Goal: Task Accomplishment & Management: Use online tool/utility

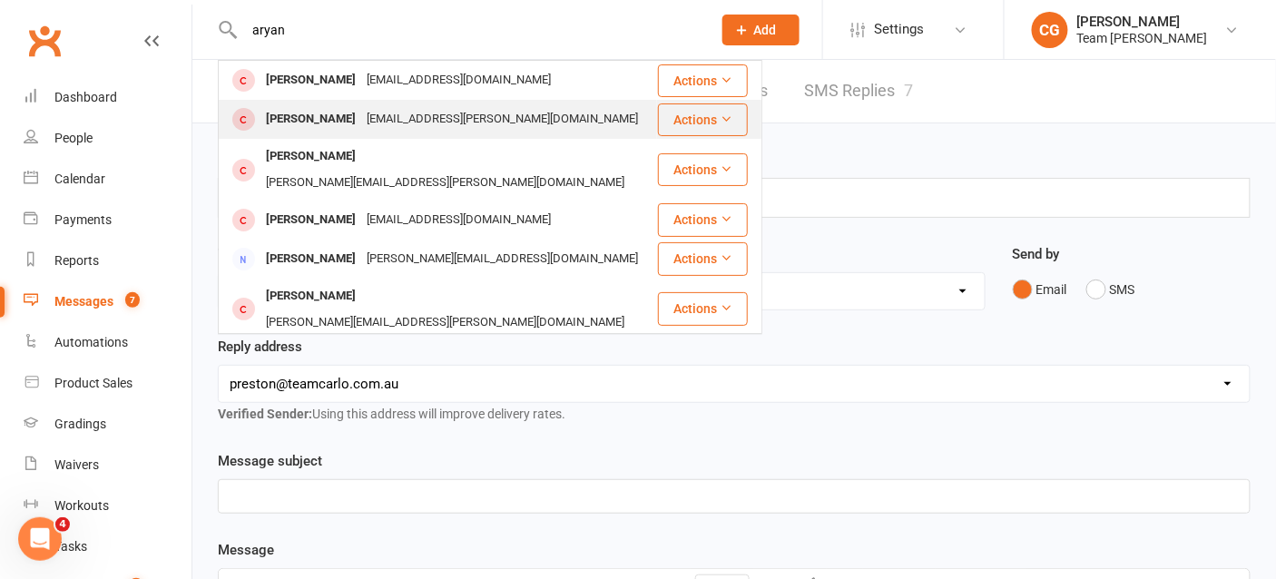
type input "aryan"
click at [328, 123] on div "[PERSON_NAME]" at bounding box center [311, 119] width 101 height 26
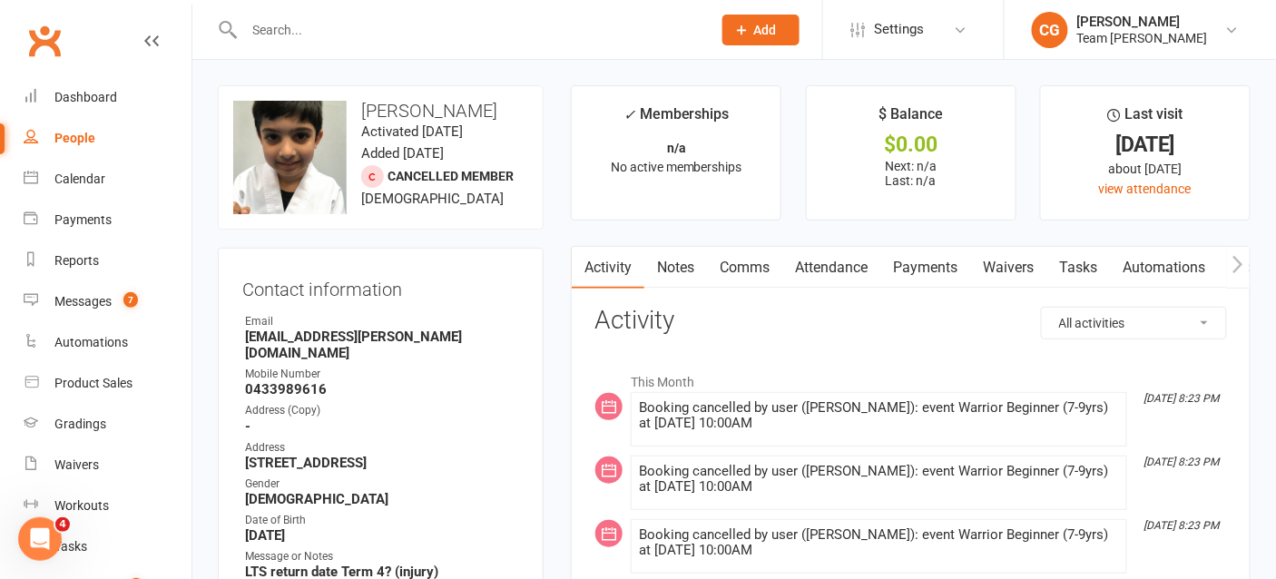
click at [831, 273] on link "Attendance" at bounding box center [831, 268] width 98 height 42
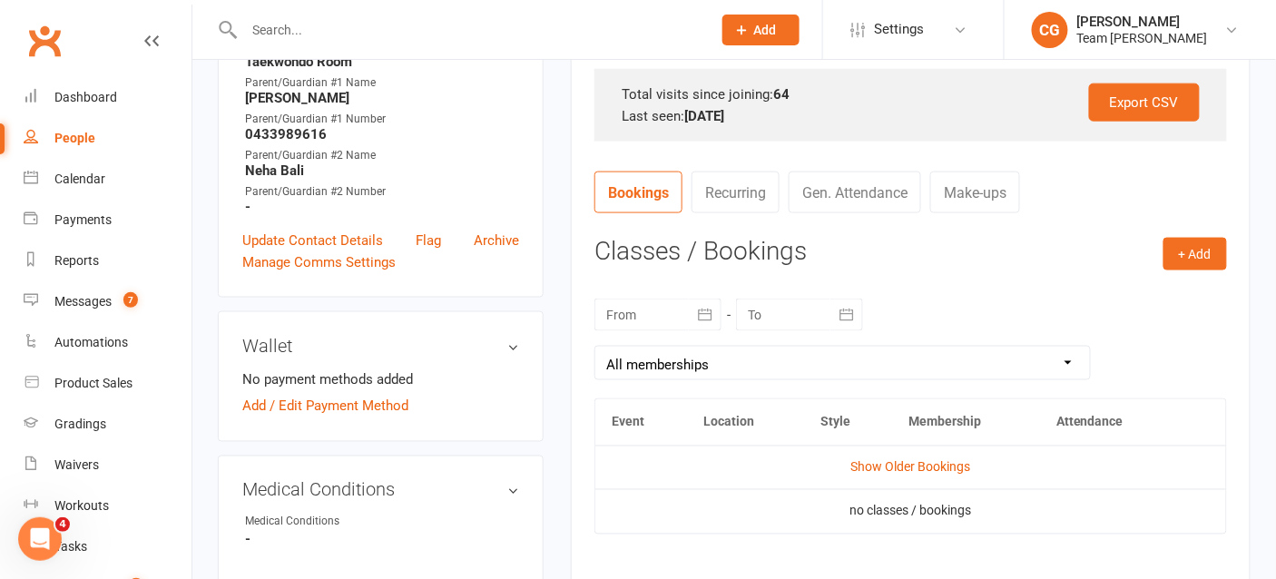
scroll to position [678, 0]
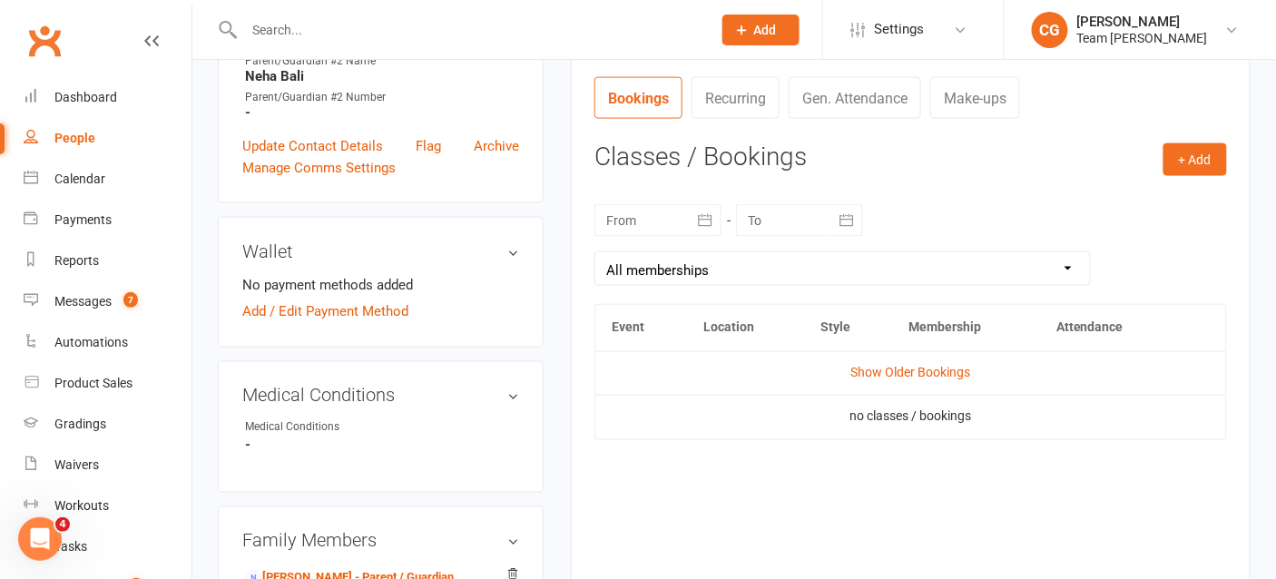
click at [708, 221] on icon "button" at bounding box center [705, 220] width 18 height 18
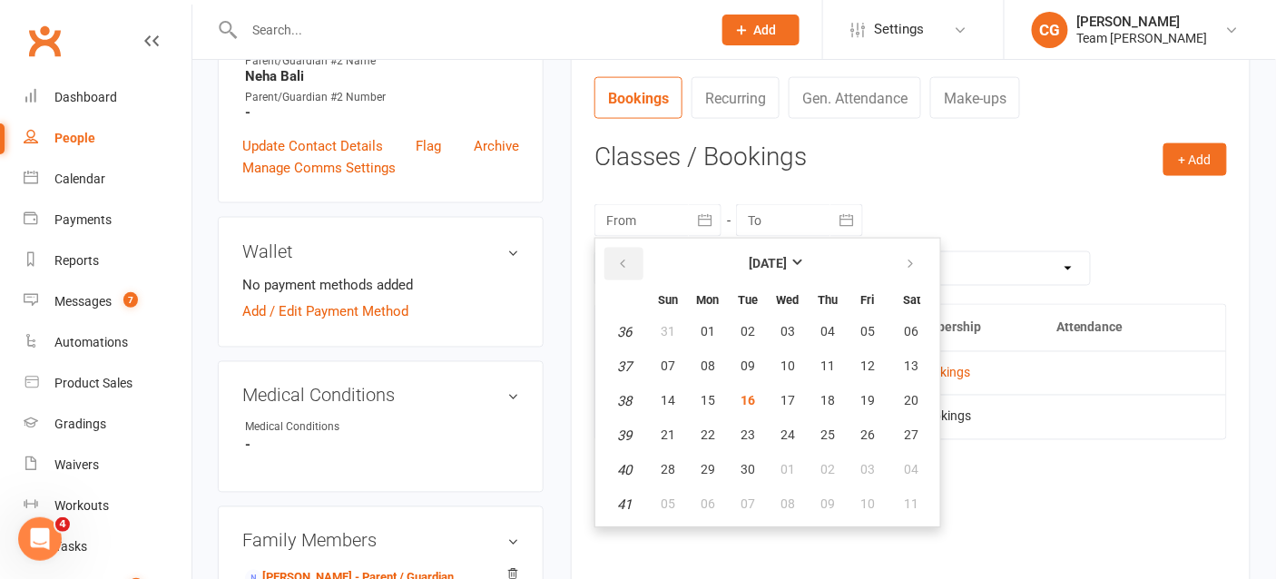
click at [616, 261] on icon "button" at bounding box center [622, 264] width 13 height 15
click at [706, 432] on span "21" at bounding box center [708, 435] width 15 height 15
type input "21 Jul 2025"
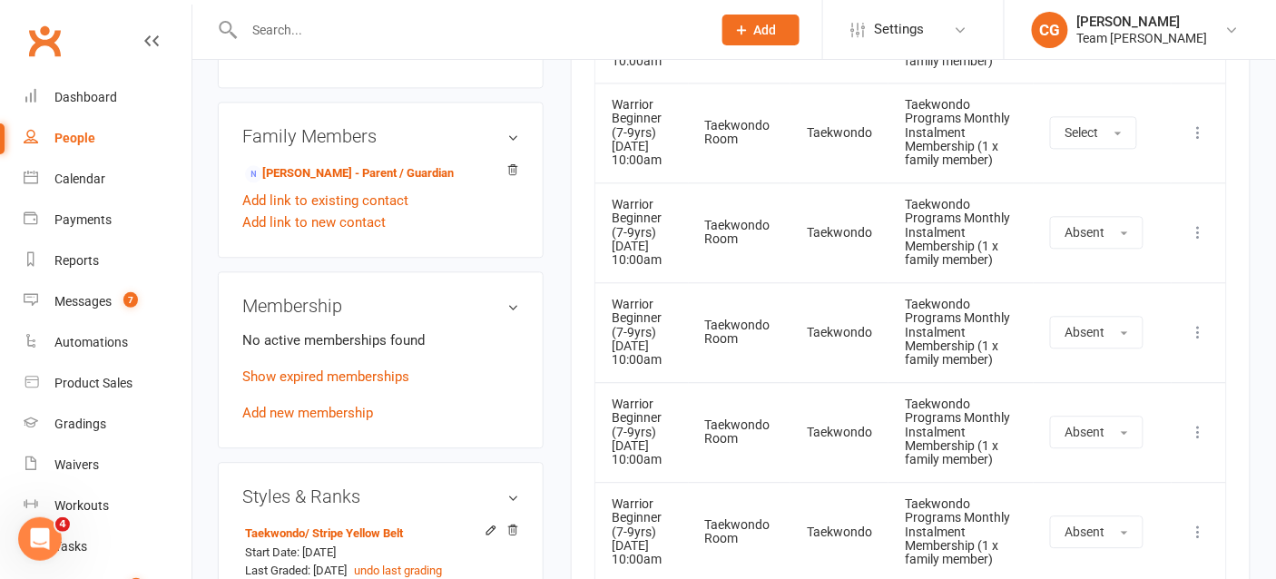
scroll to position [1135, 0]
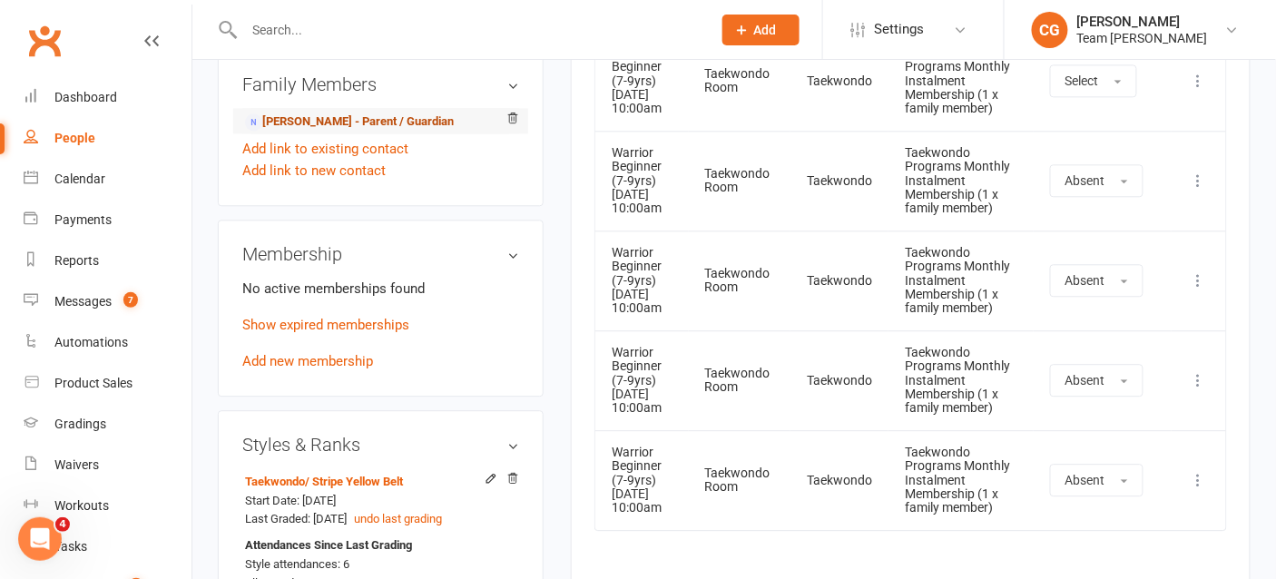
click at [379, 115] on link "Ramneek Bhardwaj - Parent / Guardian" at bounding box center [349, 122] width 209 height 19
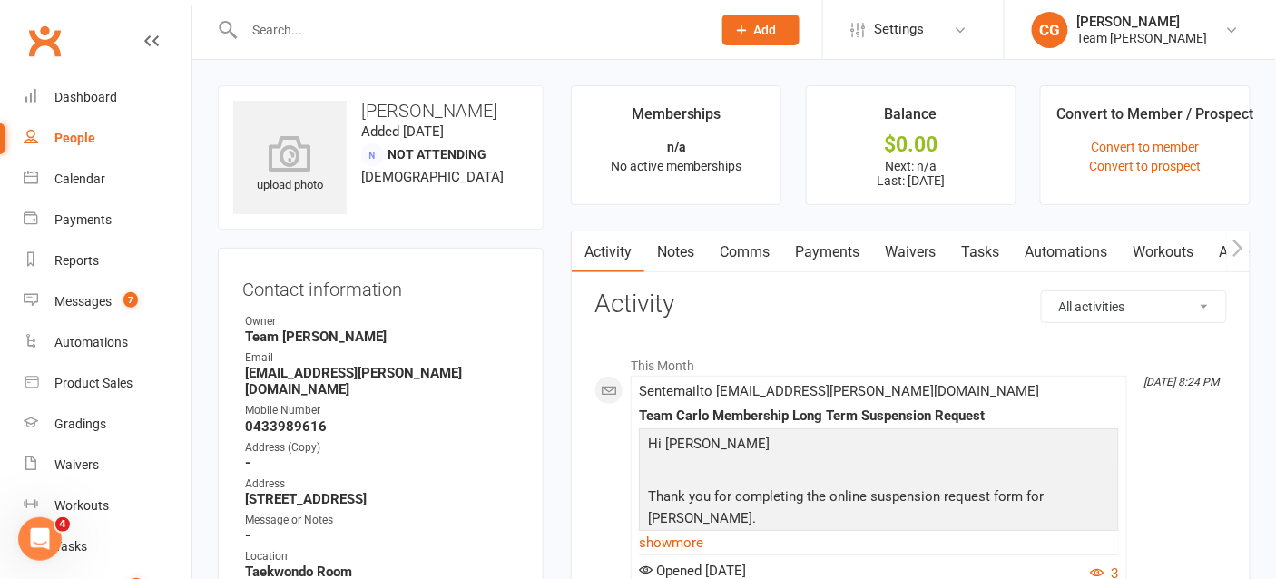
click at [838, 252] on link "Payments" at bounding box center [827, 252] width 90 height 42
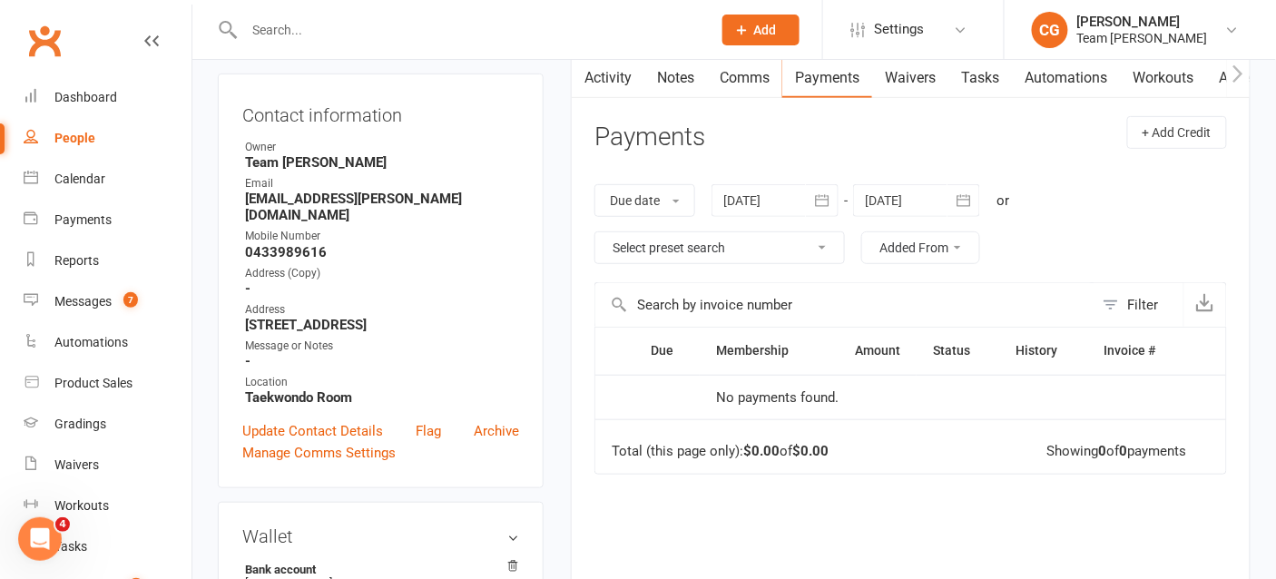
scroll to position [175, 0]
click at [816, 195] on icon "button" at bounding box center [822, 200] width 18 height 18
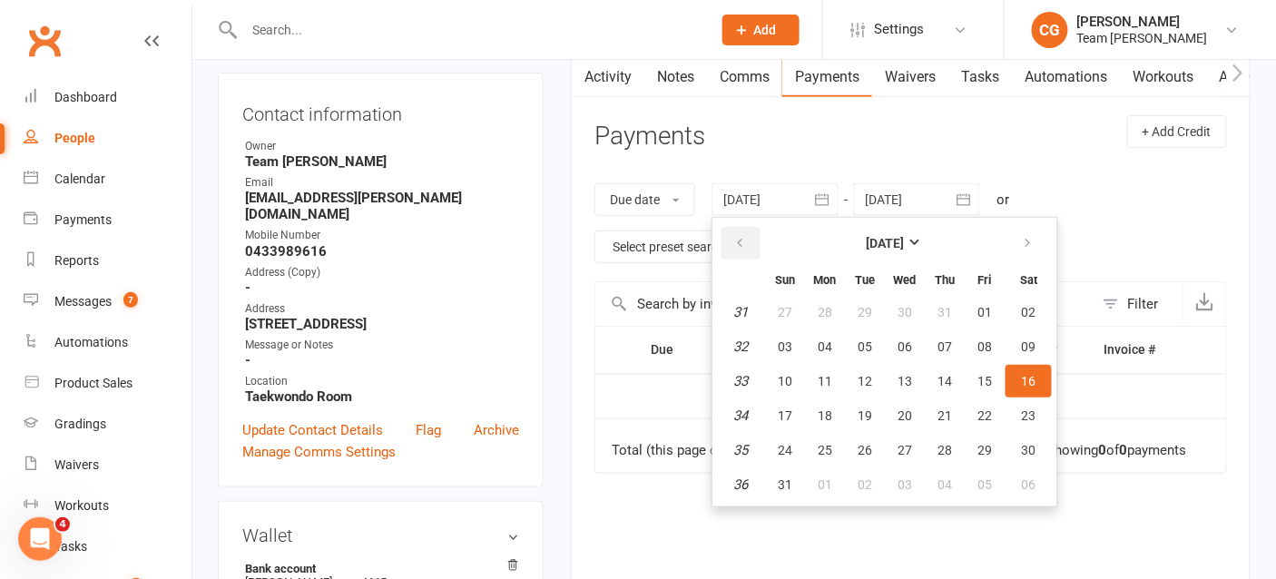
click at [748, 237] on button "button" at bounding box center [741, 243] width 39 height 33
click at [822, 376] on span "14" at bounding box center [825, 381] width 15 height 15
type input "14 Jul 2025"
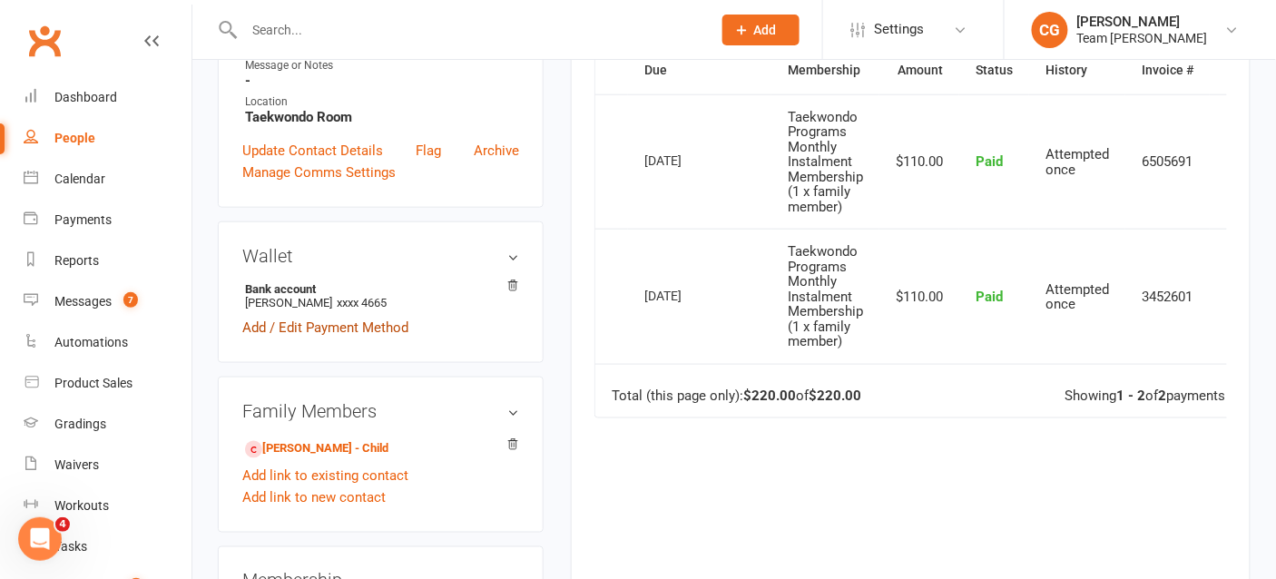
scroll to position [475, 0]
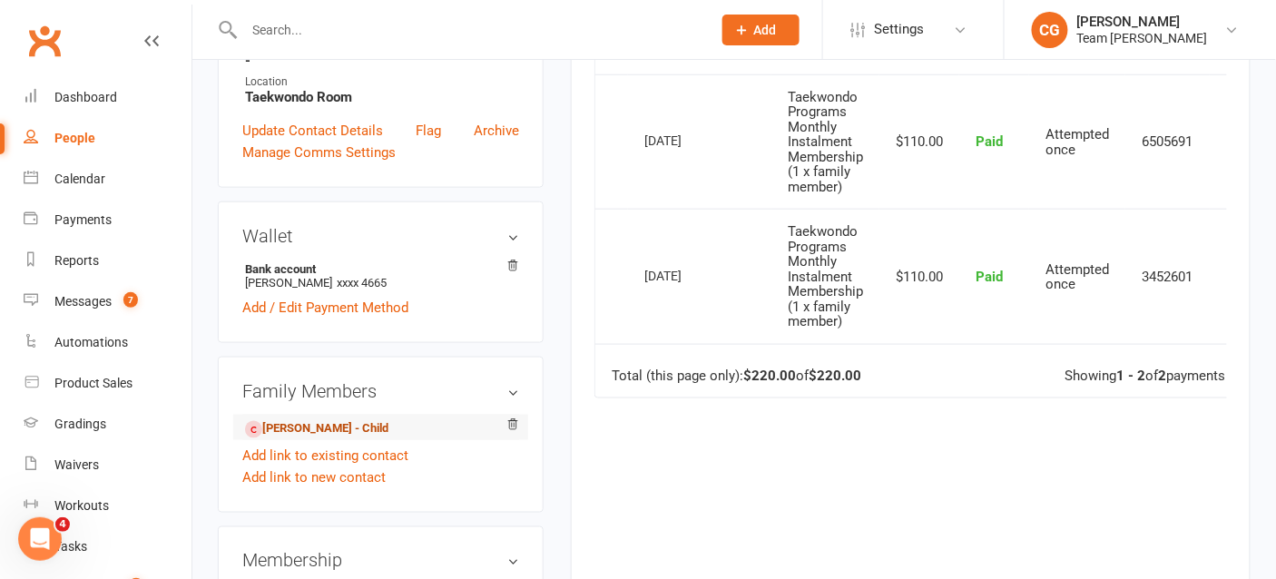
click at [310, 424] on link "Aryan Bhardwaj - Child" at bounding box center [316, 428] width 143 height 19
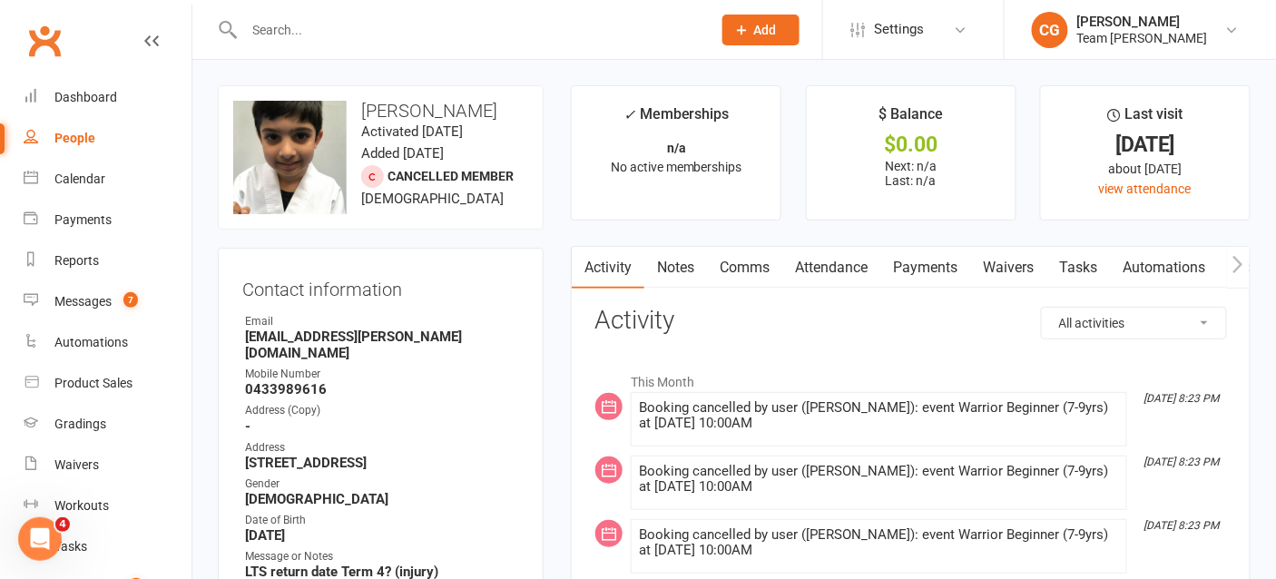
click at [832, 266] on link "Attendance" at bounding box center [831, 268] width 98 height 42
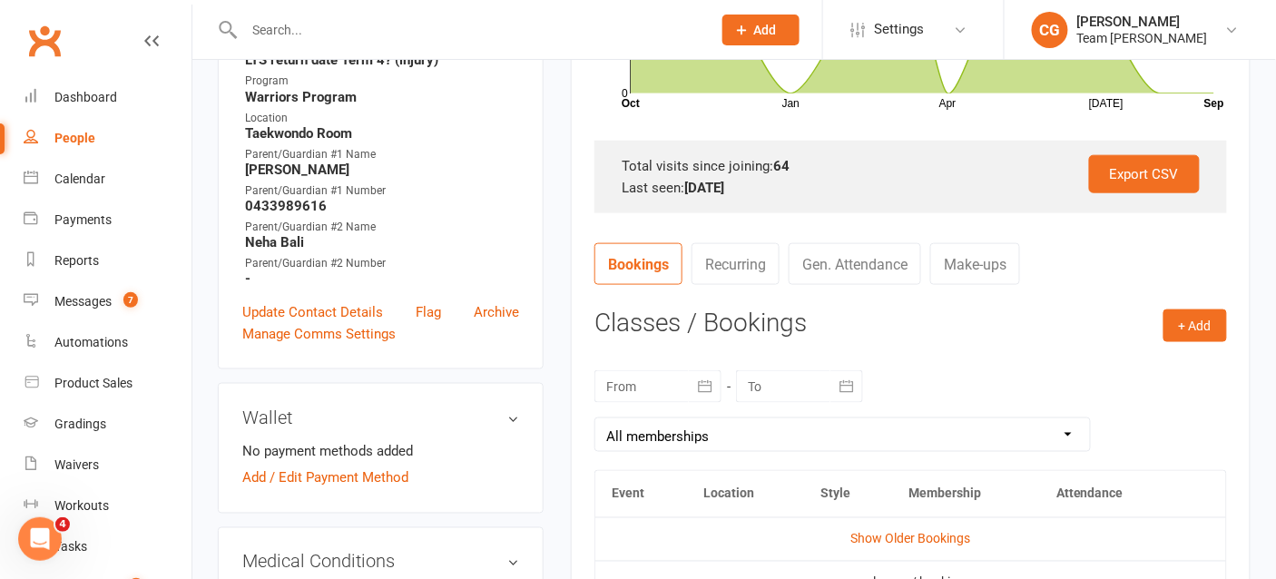
scroll to position [516, 0]
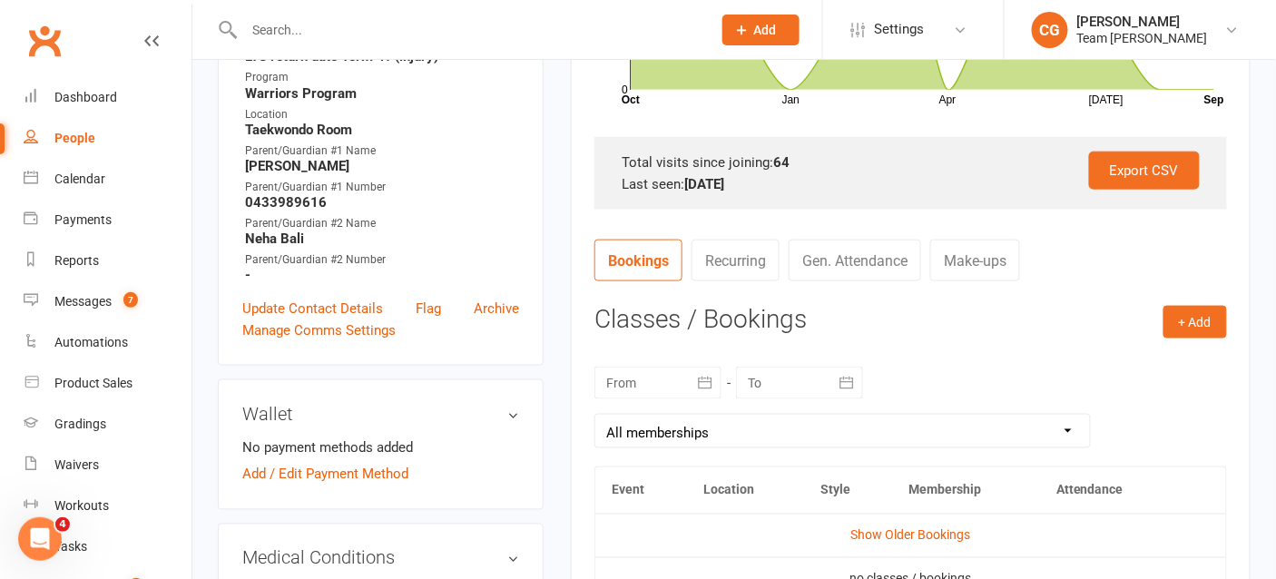
click at [711, 379] on icon "button" at bounding box center [705, 383] width 14 height 12
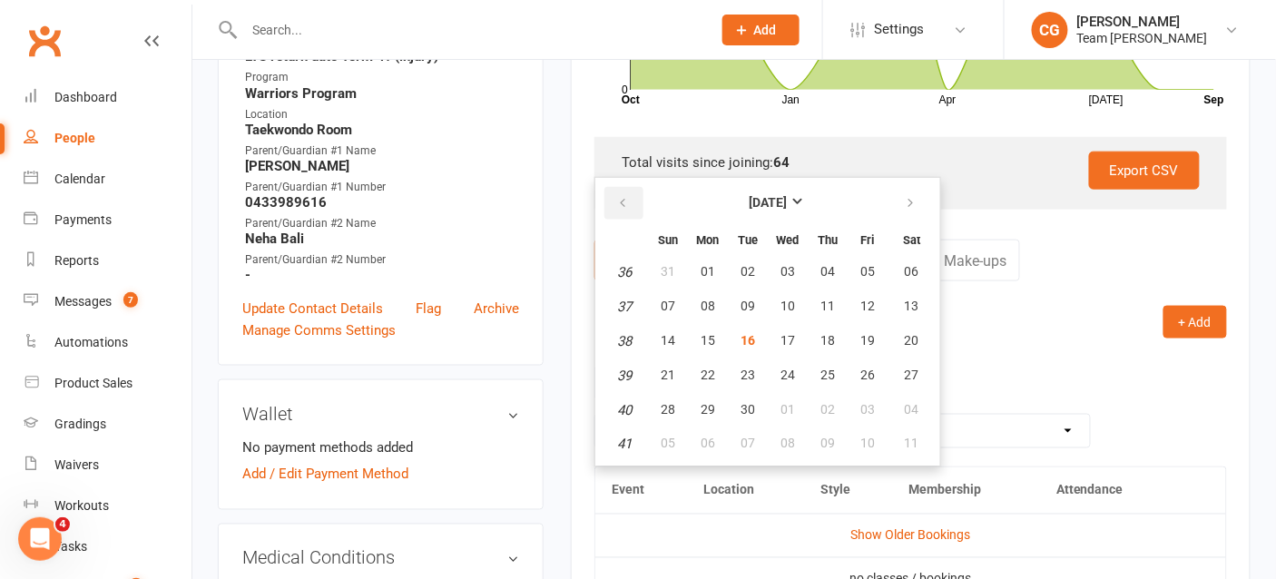
click at [630, 200] on button "button" at bounding box center [624, 203] width 39 height 33
click at [703, 369] on span "21" at bounding box center [708, 375] width 15 height 15
type input "21 Jul 2025"
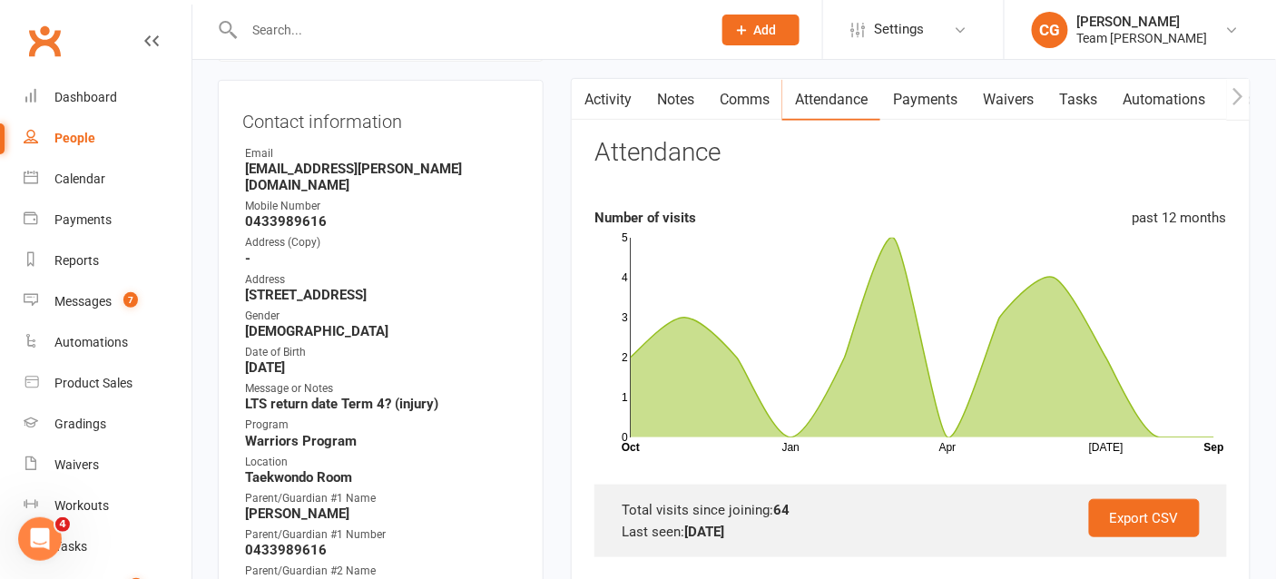
scroll to position [0, 0]
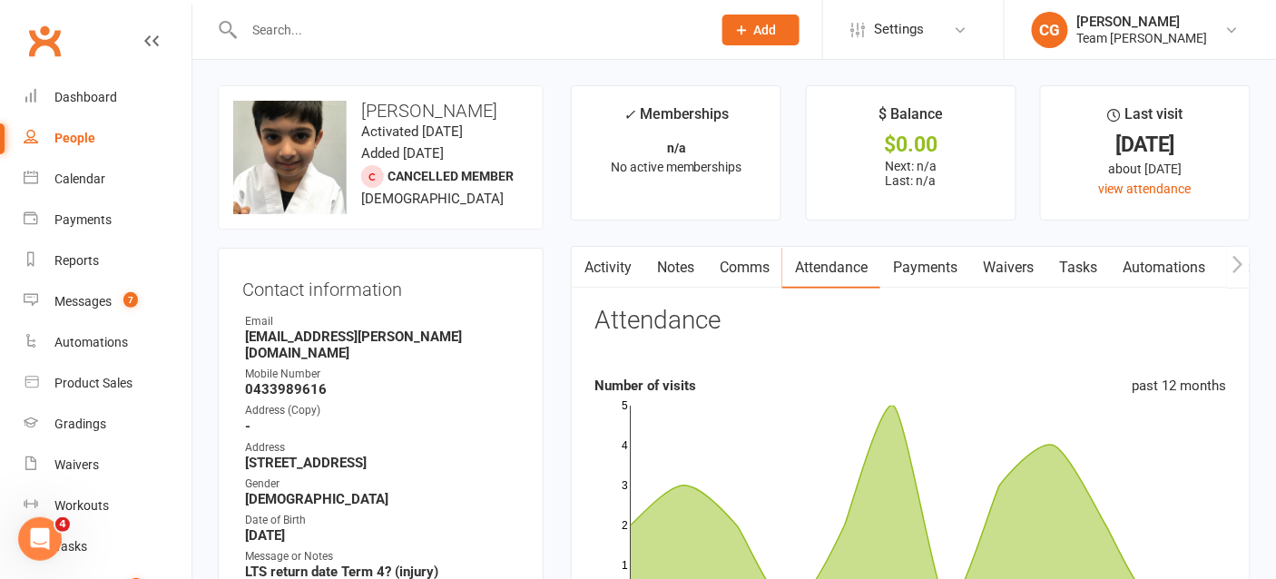
click at [297, 18] on input "text" at bounding box center [469, 29] width 460 height 25
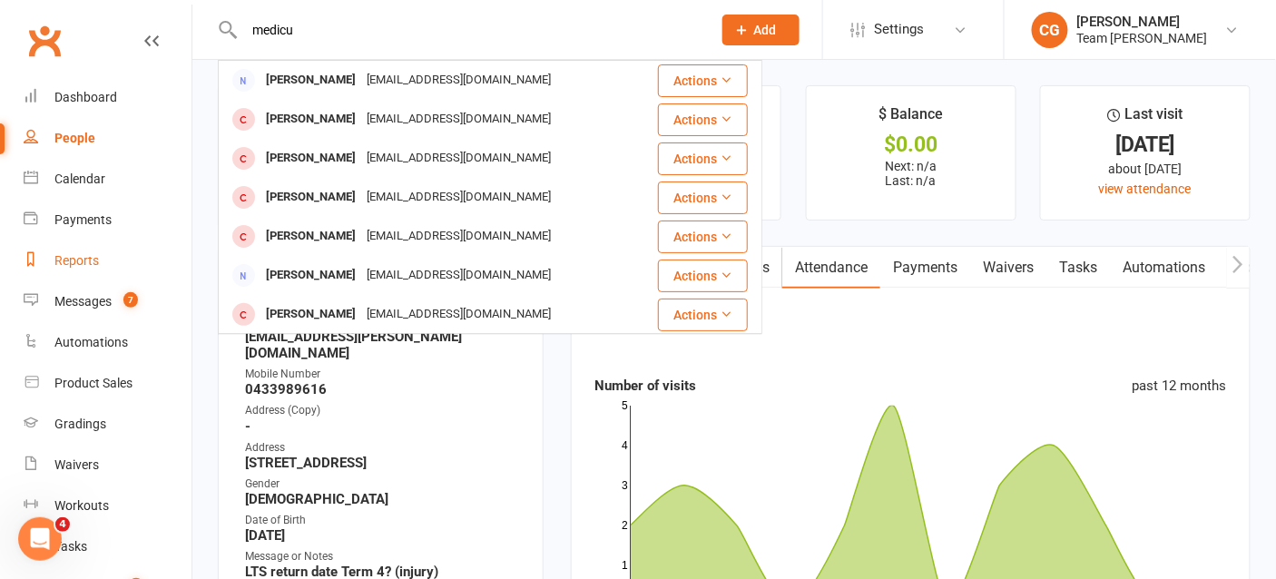
type input "medicu"
click at [59, 265] on div "Reports" at bounding box center [76, 260] width 44 height 15
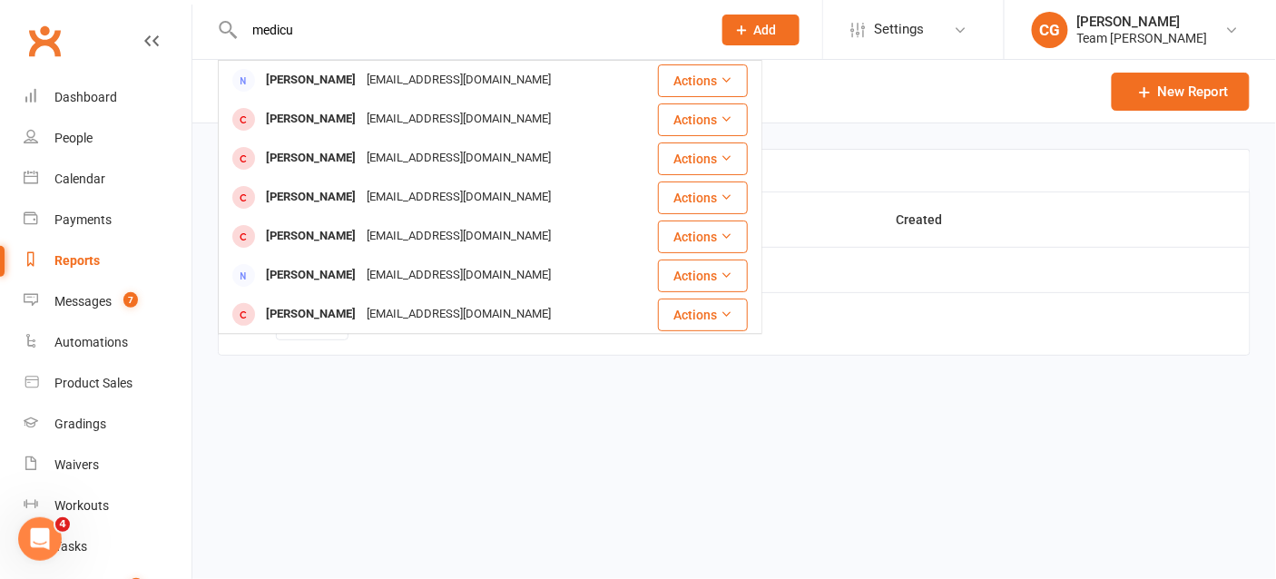
select select "100"
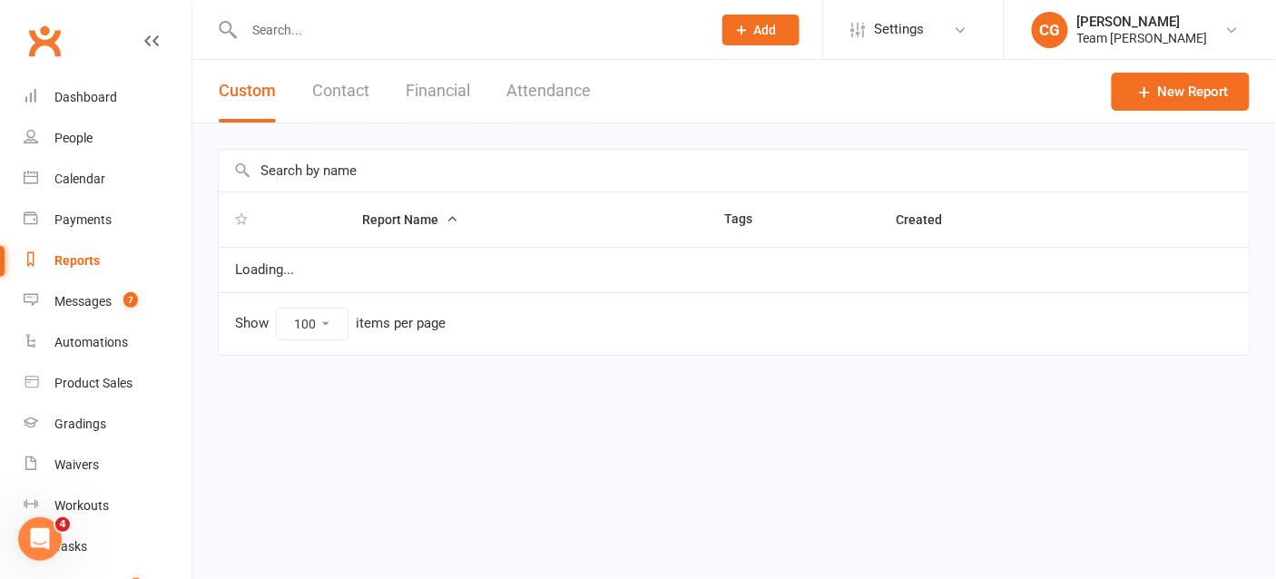
click at [318, 171] on input "text" at bounding box center [734, 171] width 1031 height 42
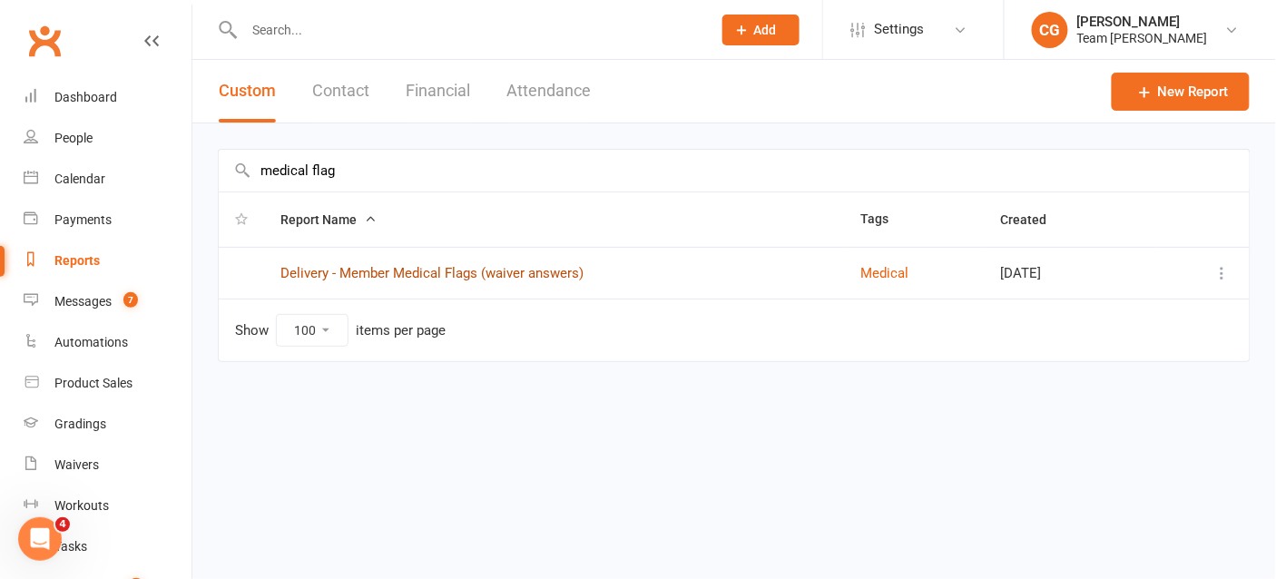
type input "medical flag"
click at [442, 271] on link "Delivery - Member Medical Flags (waiver answers)" at bounding box center [431, 273] width 303 height 16
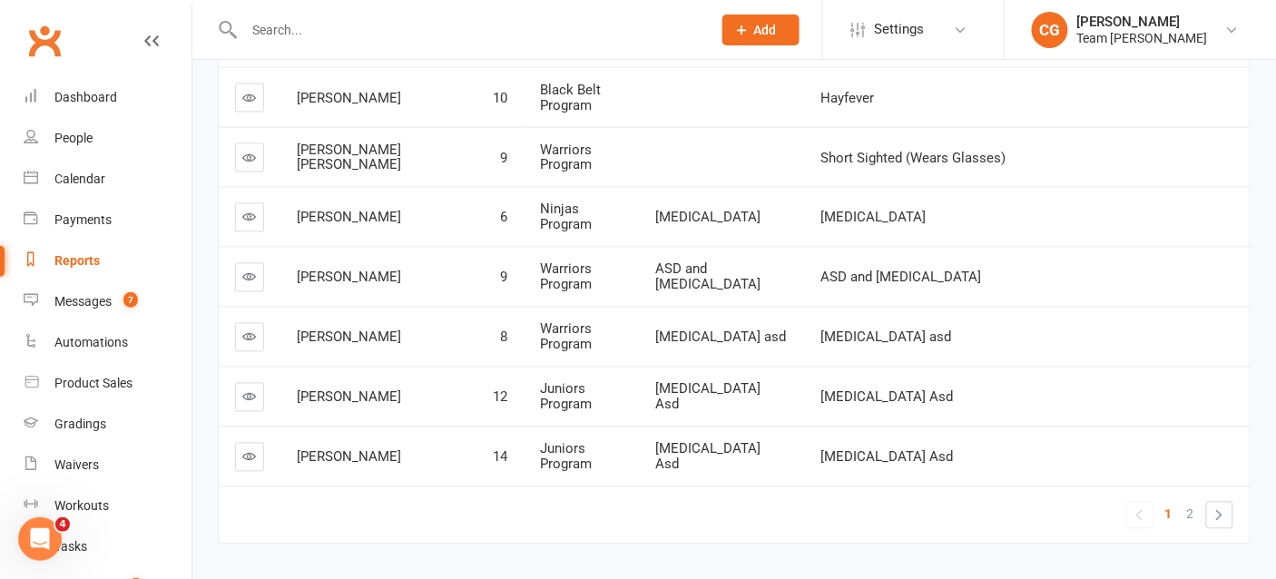
scroll to position [823, 0]
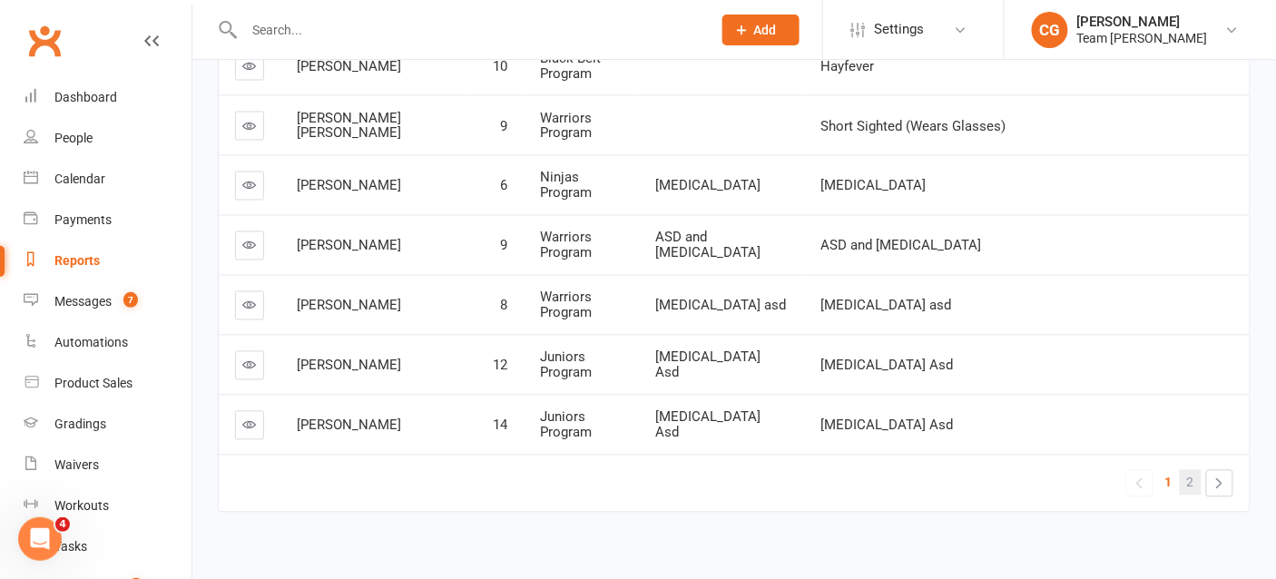
click at [1185, 470] on link "2" at bounding box center [1191, 482] width 22 height 25
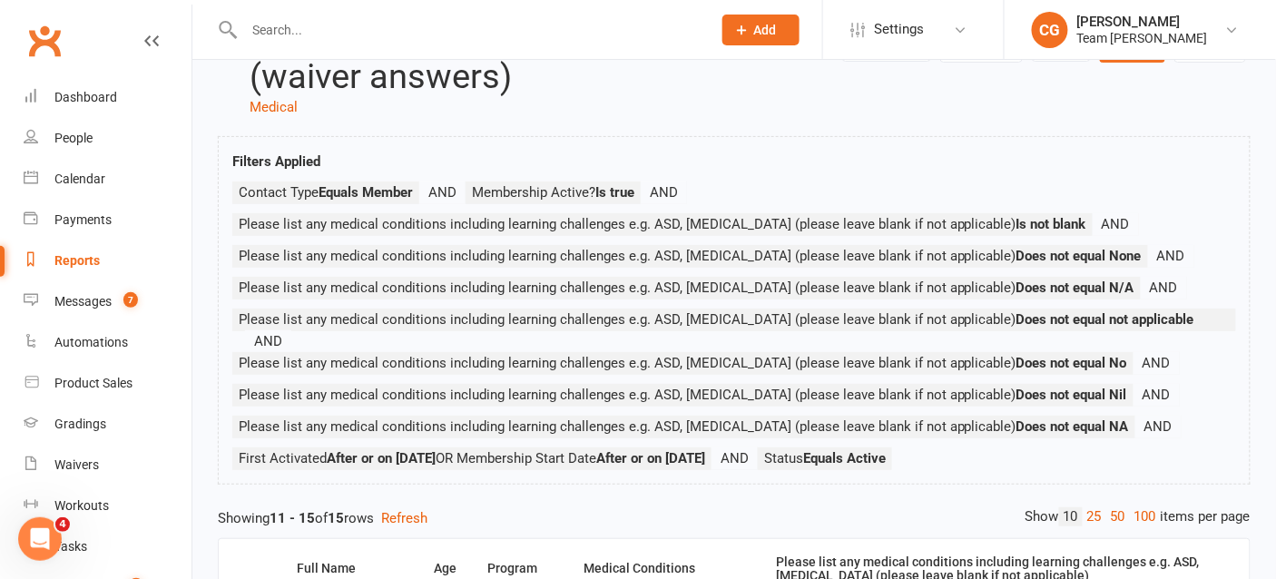
scroll to position [47, 0]
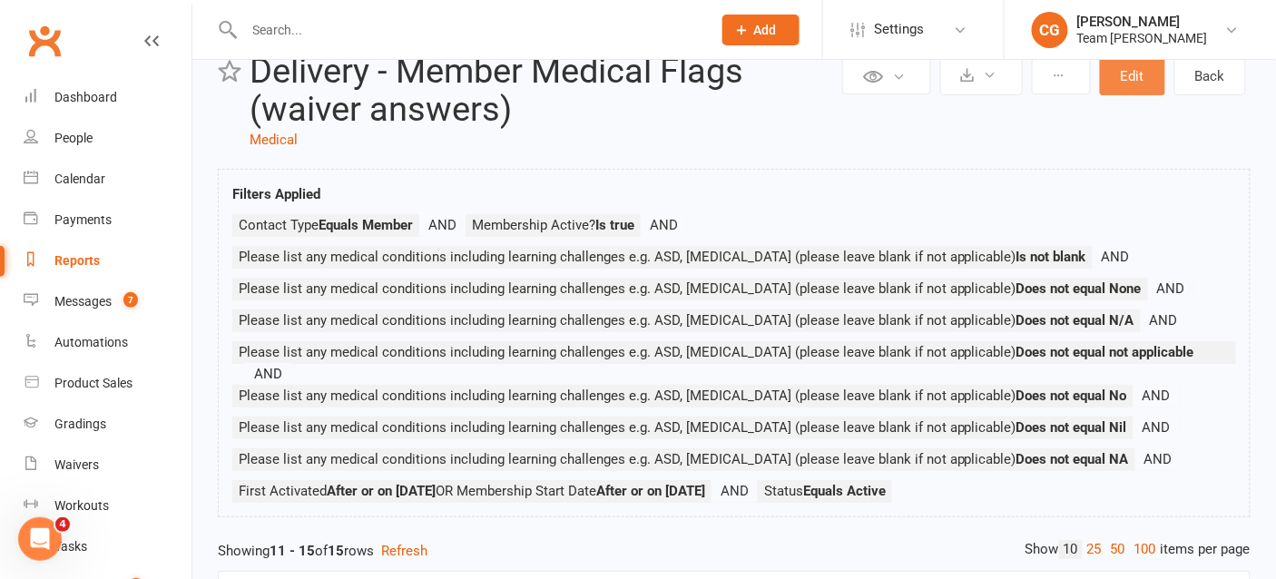
click at [1125, 78] on button "Edit" at bounding box center [1132, 76] width 65 height 38
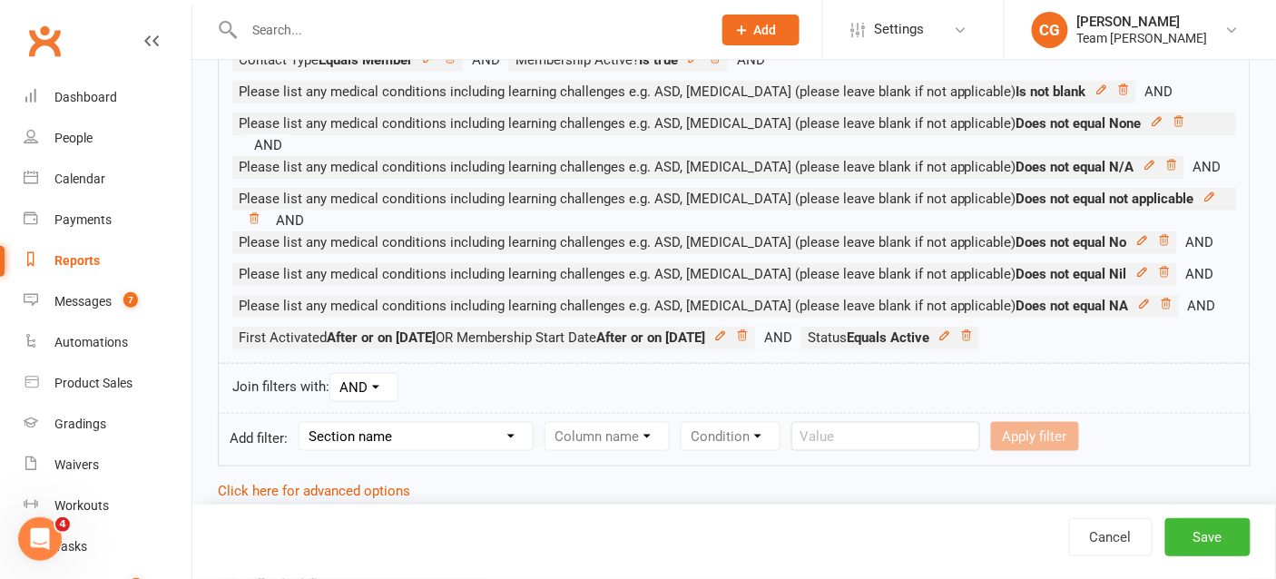
scroll to position [373, 0]
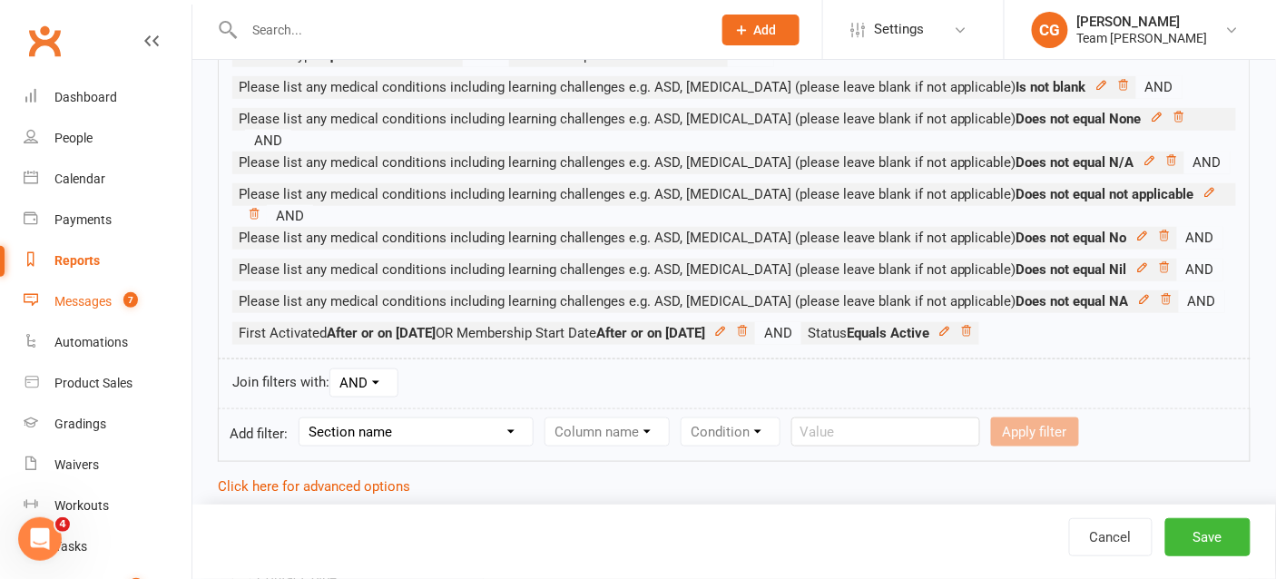
click at [98, 300] on div "Messages" at bounding box center [82, 301] width 57 height 15
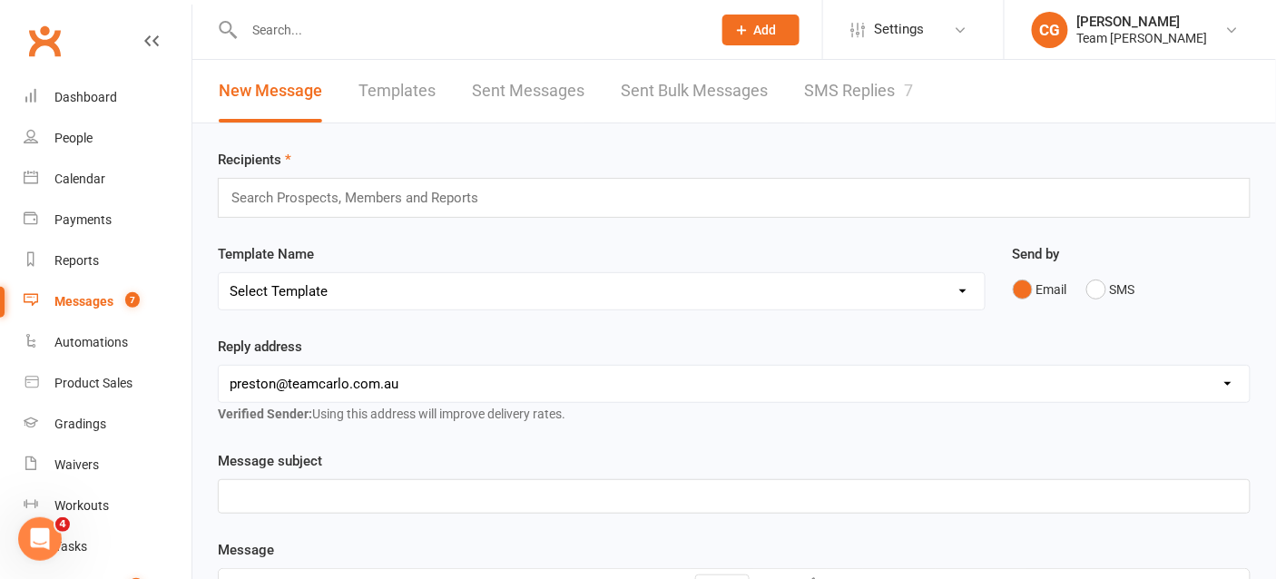
click at [877, 88] on link "SMS Replies 7" at bounding box center [858, 91] width 109 height 63
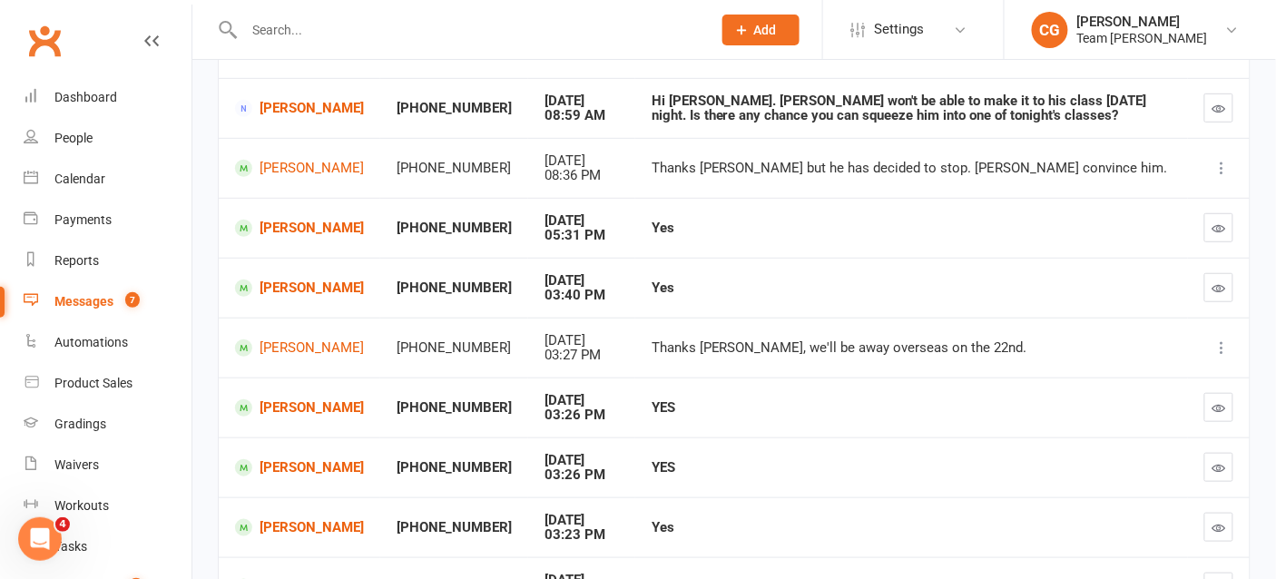
scroll to position [221, 0]
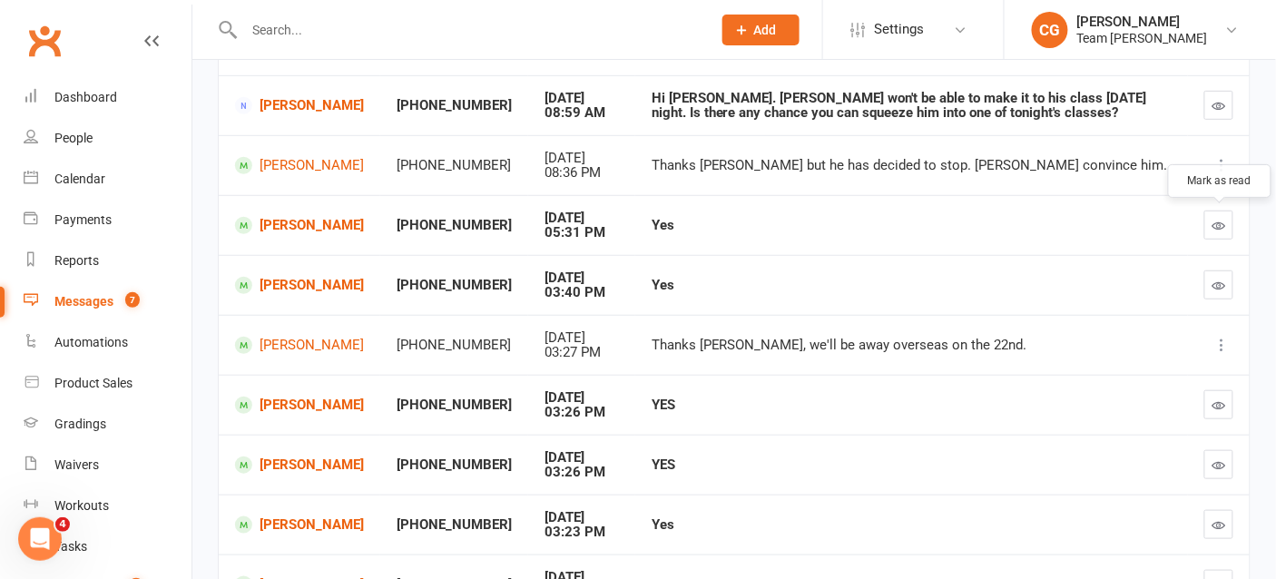
click at [1223, 220] on icon "button" at bounding box center [1220, 226] width 14 height 14
click at [1215, 279] on icon "button" at bounding box center [1220, 286] width 14 height 14
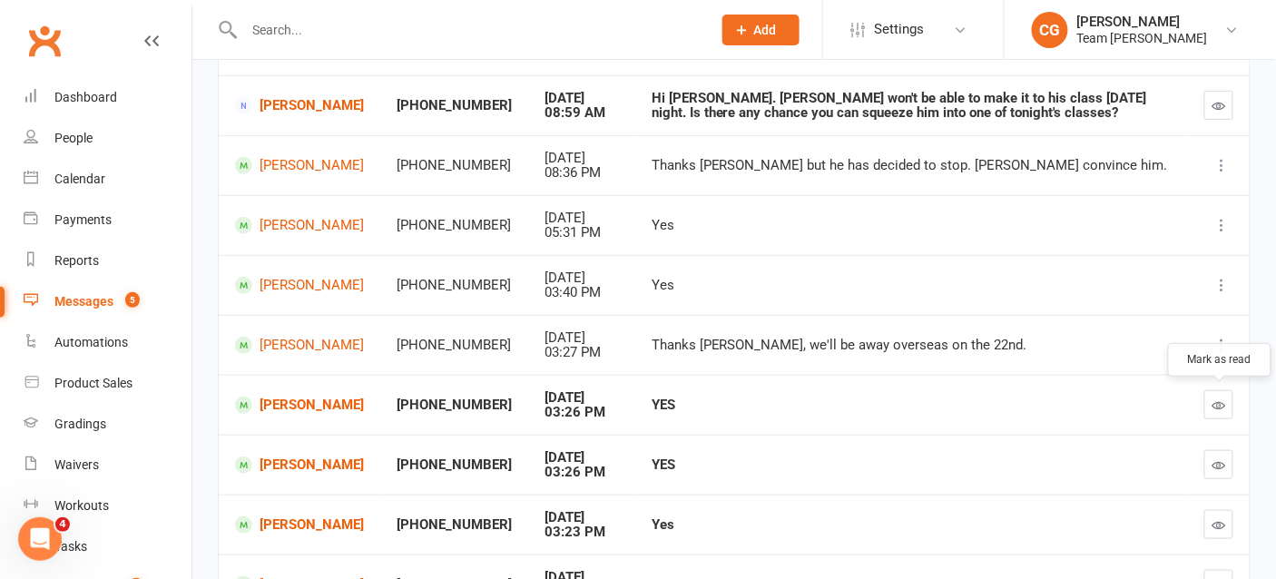
click at [1230, 403] on button "button" at bounding box center [1218, 404] width 29 height 29
click at [1223, 466] on icon "button" at bounding box center [1220, 465] width 14 height 14
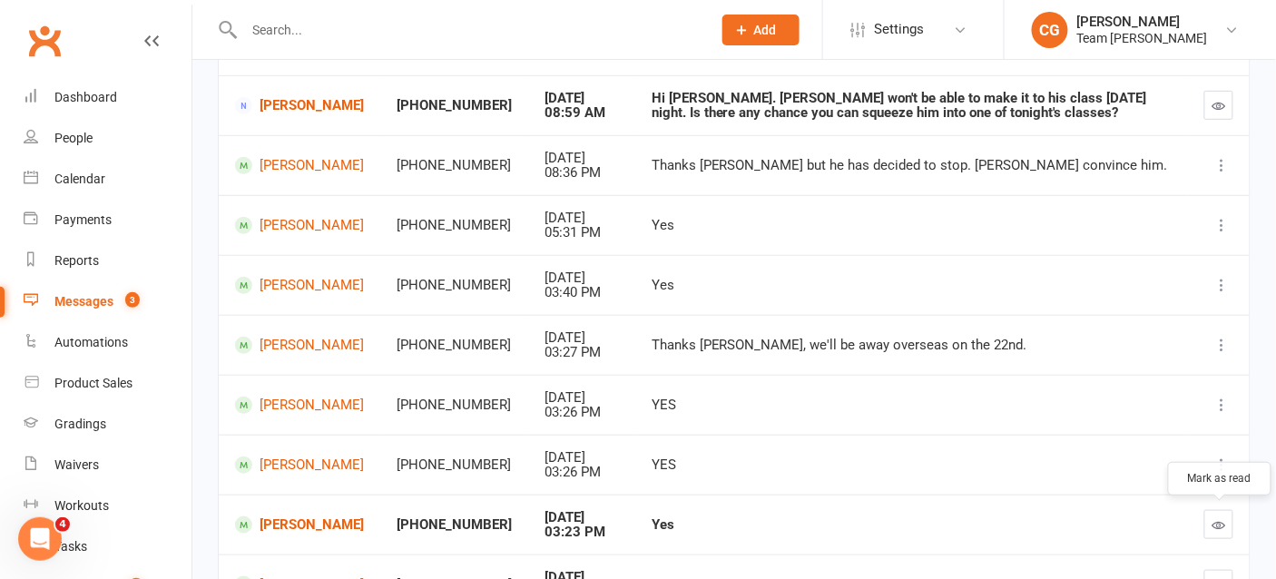
click at [1219, 524] on icon "button" at bounding box center [1220, 525] width 14 height 14
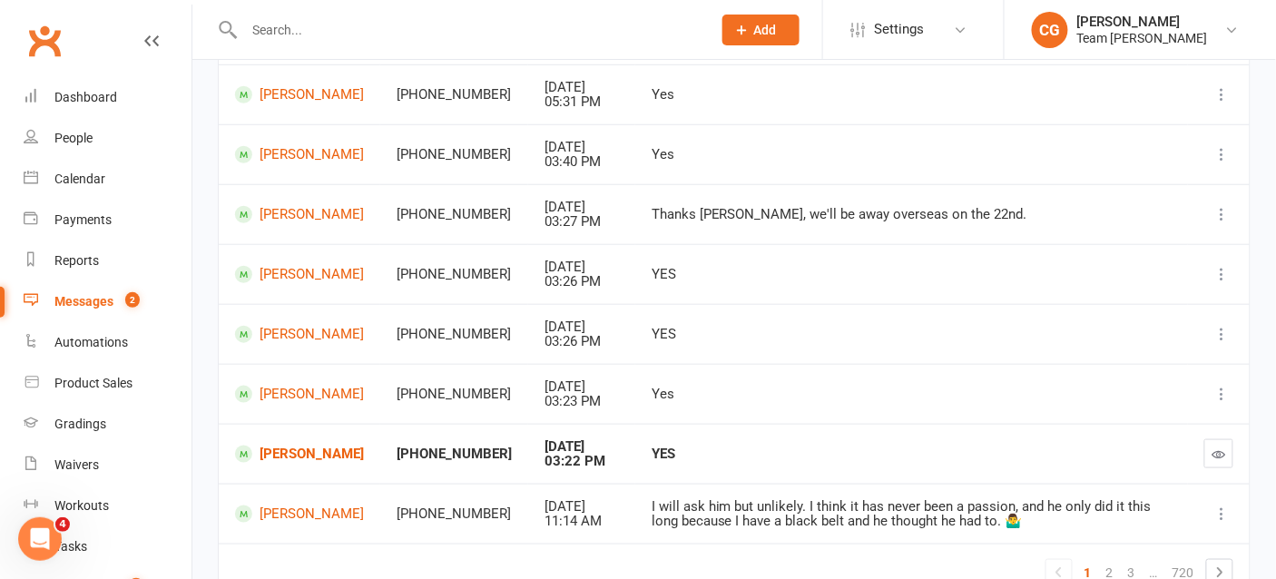
scroll to position [355, 0]
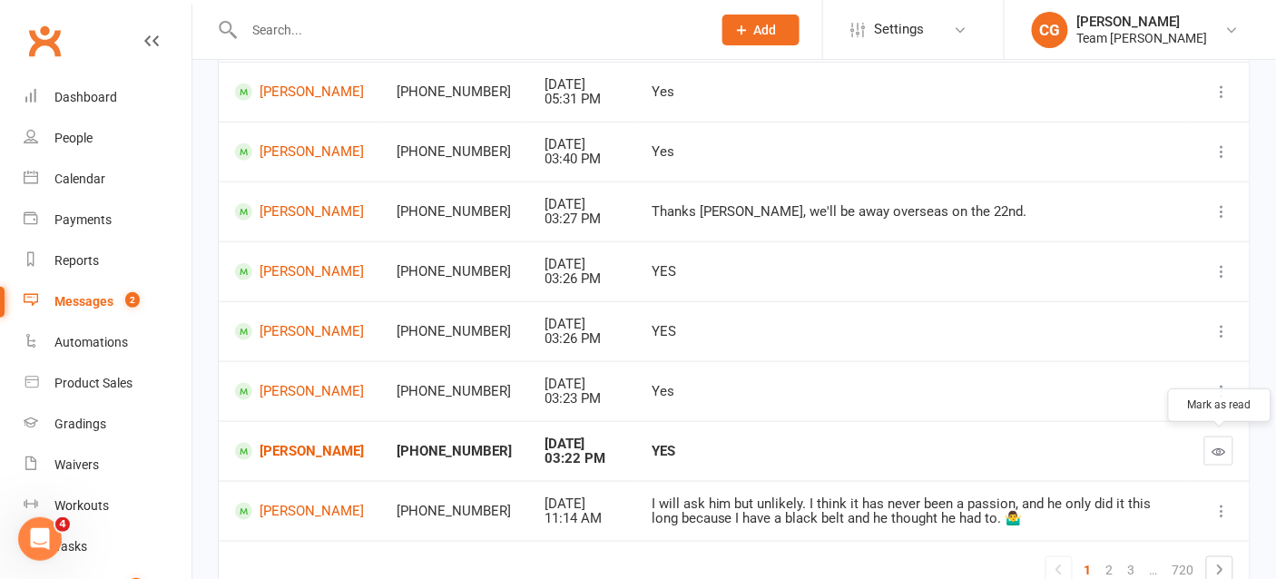
click at [1221, 445] on icon "button" at bounding box center [1220, 452] width 14 height 14
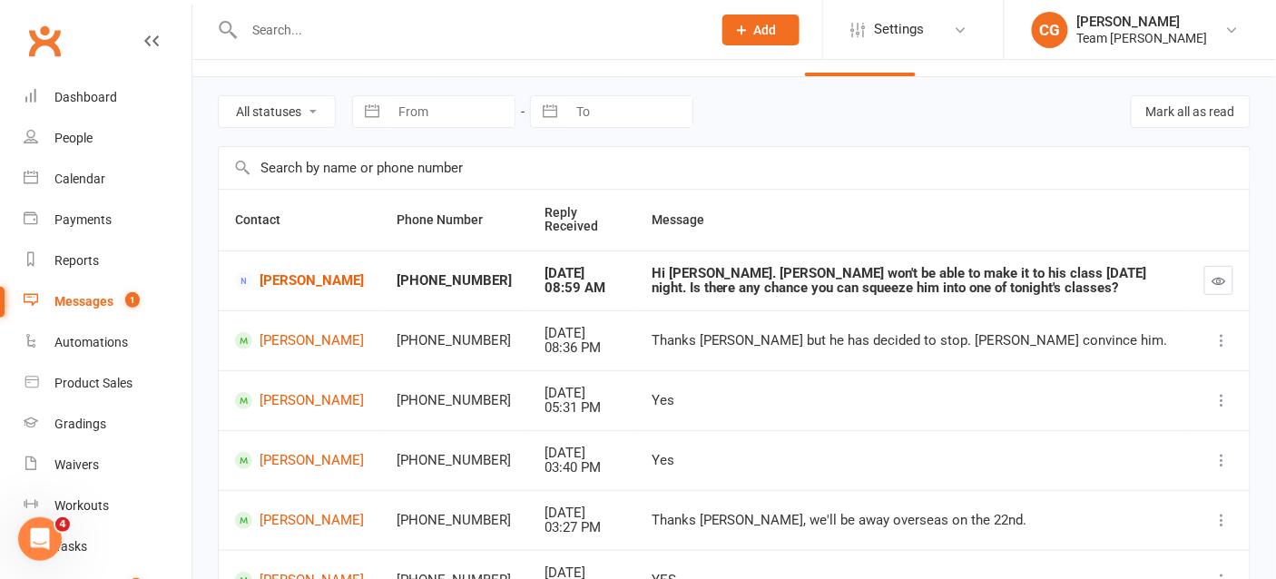
scroll to position [27, 0]
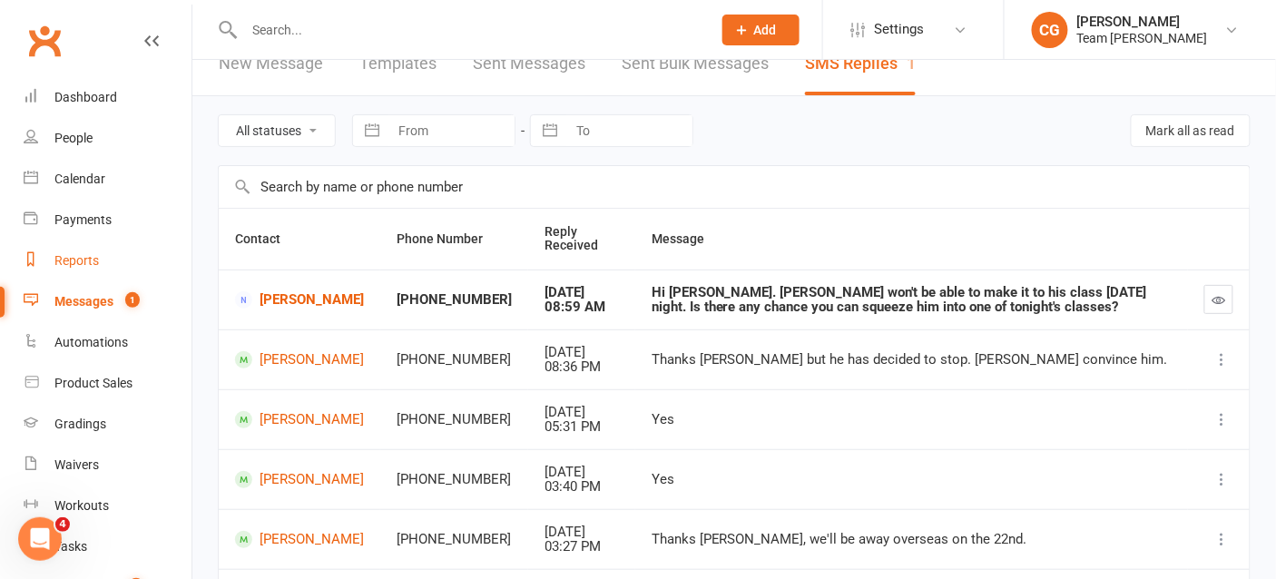
click at [86, 260] on div "Reports" at bounding box center [76, 260] width 44 height 15
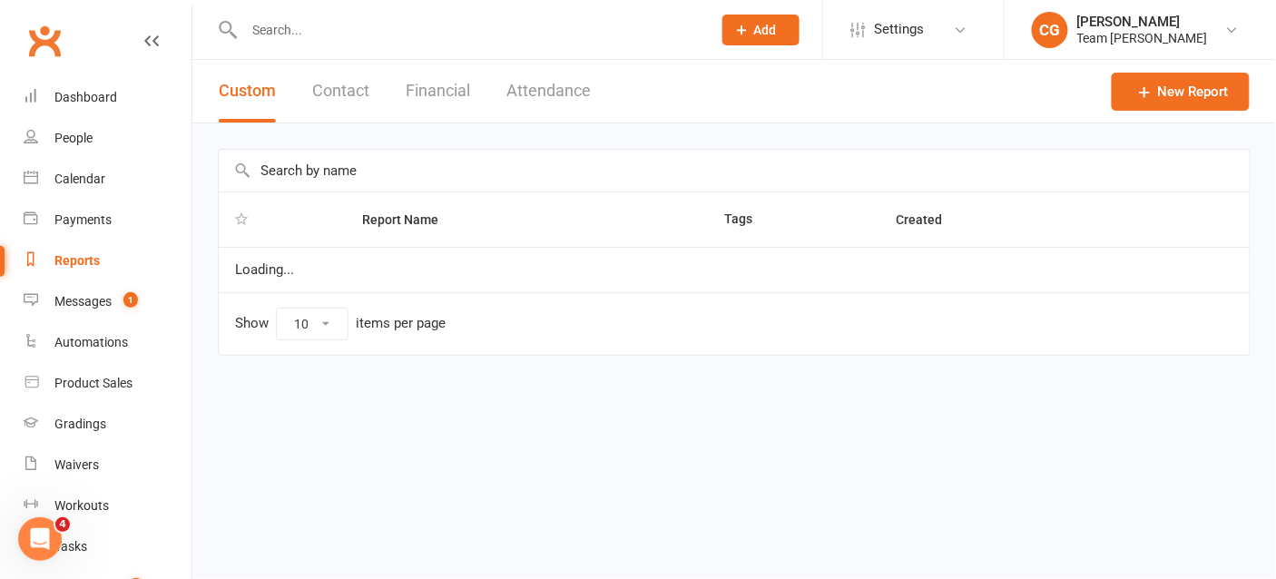
select select "100"
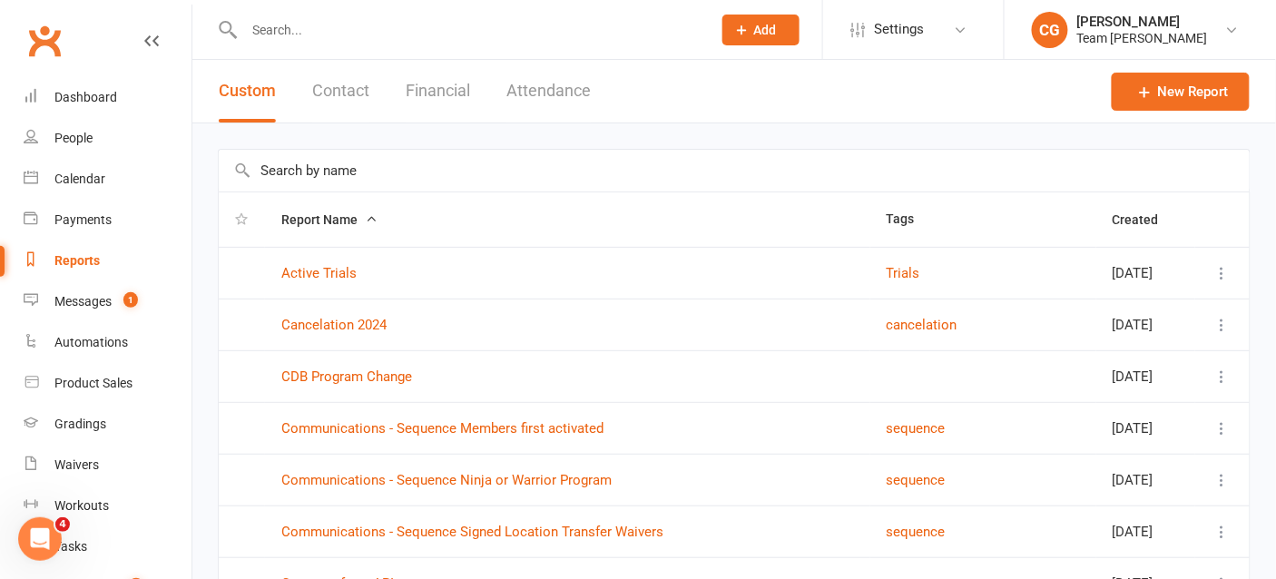
click at [359, 170] on input "text" at bounding box center [734, 171] width 1031 height 42
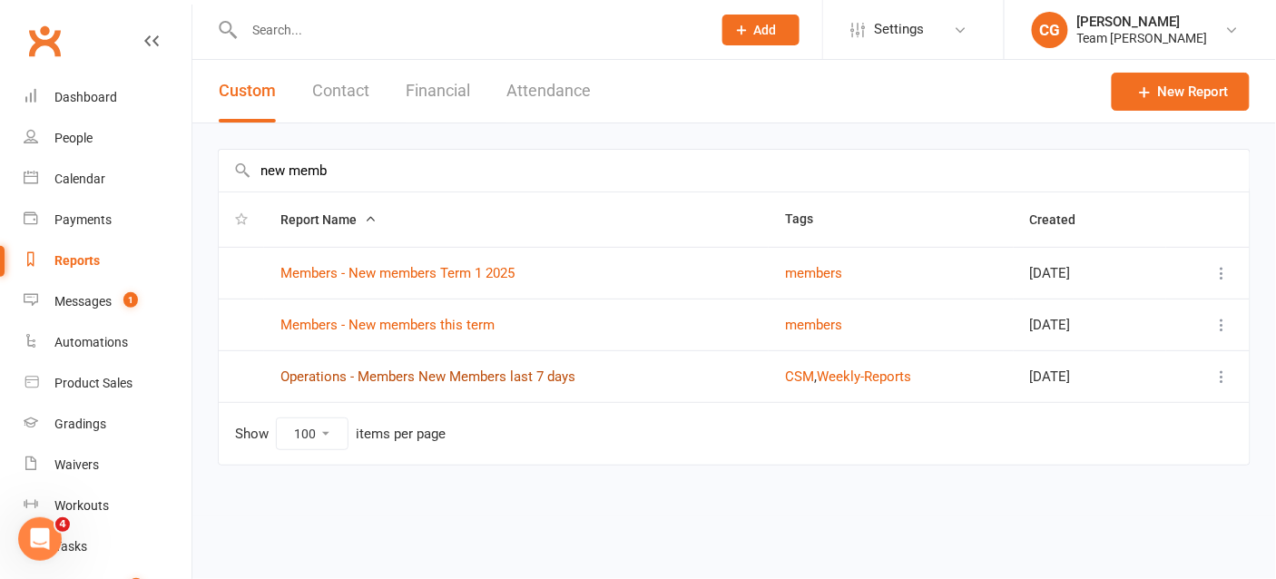
type input "new memb"
click at [431, 372] on link "Operations - Members New Members last 7 days" at bounding box center [427, 377] width 295 height 16
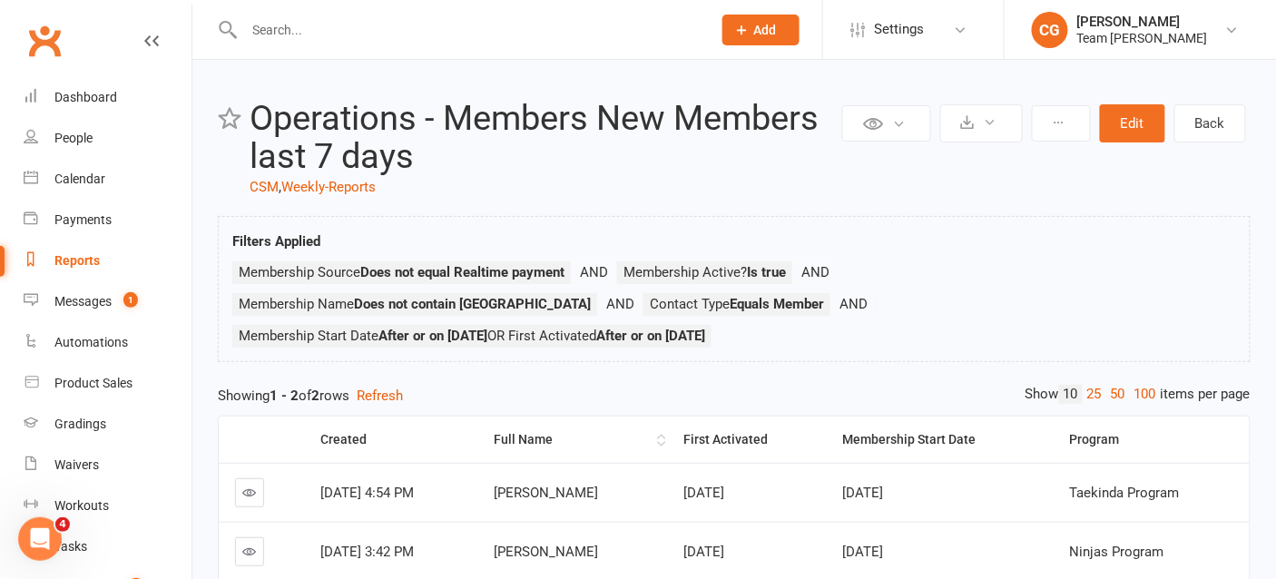
scroll to position [84, 0]
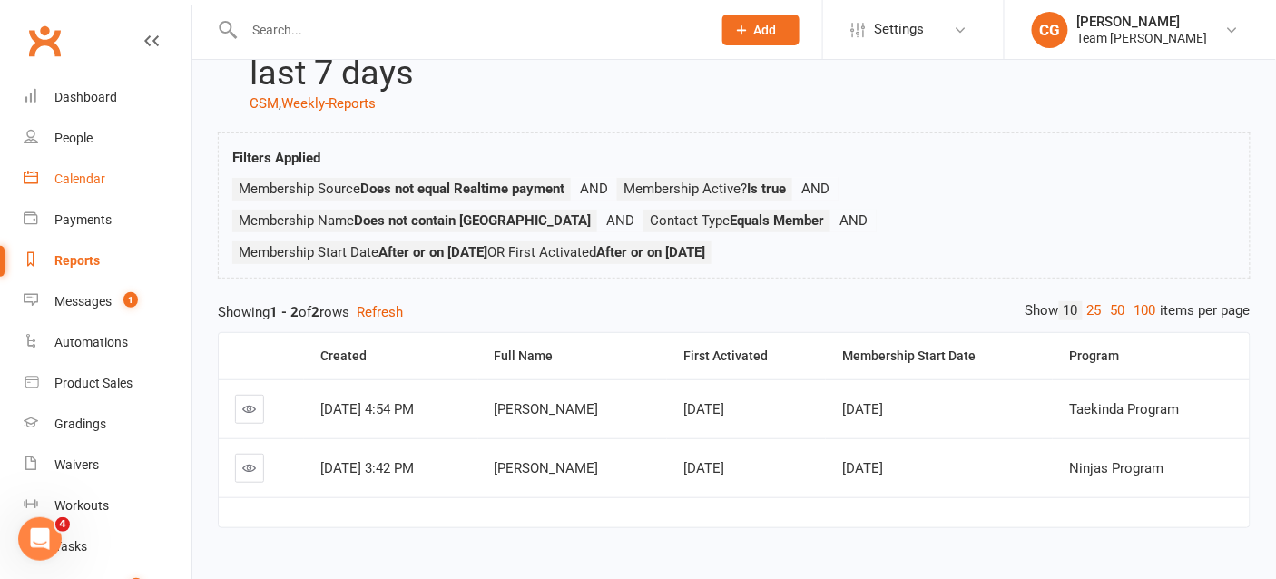
click at [101, 184] on div "Calendar" at bounding box center [79, 179] width 51 height 15
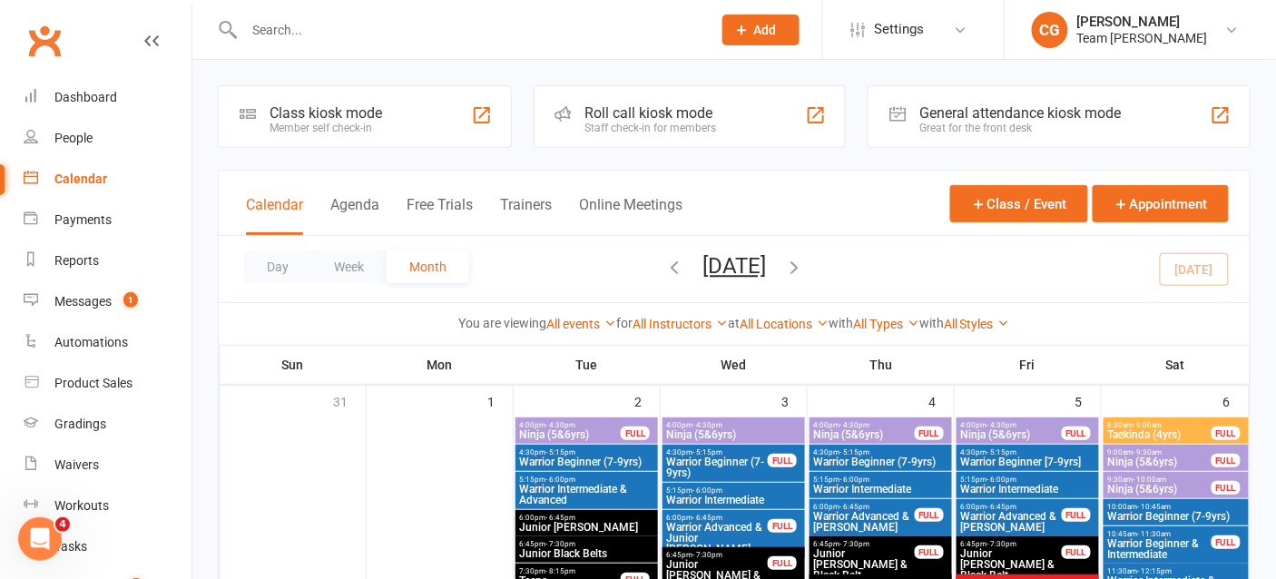
click at [675, 115] on div "Roll call kiosk mode" at bounding box center [651, 112] width 132 height 17
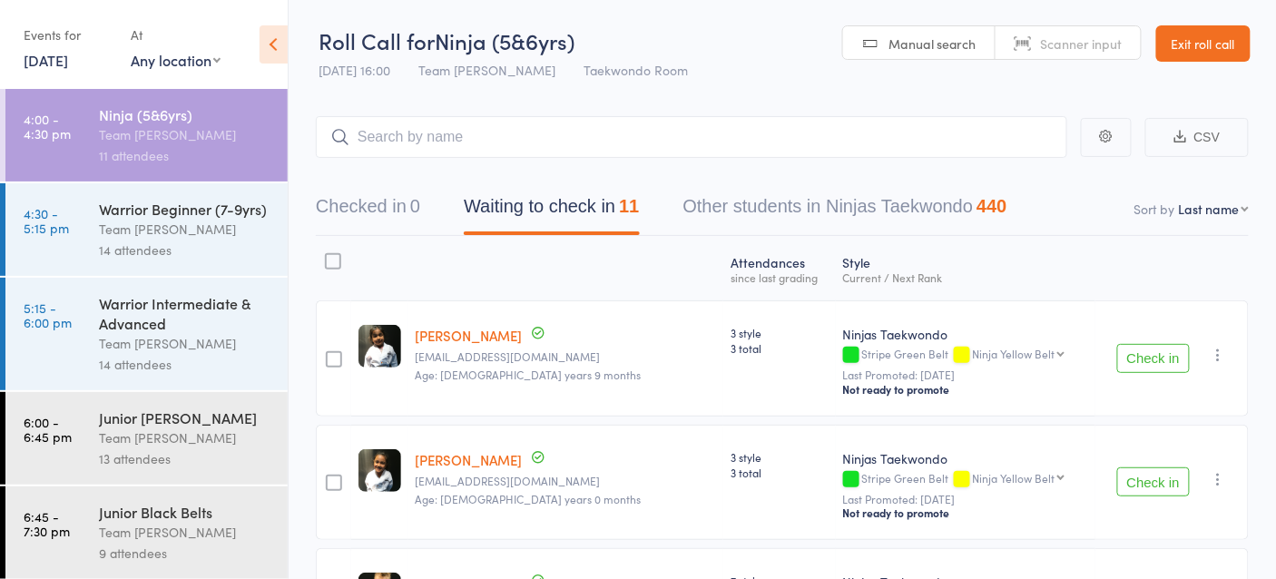
click at [47, 51] on link "16 Sep, 2025" at bounding box center [46, 60] width 44 height 20
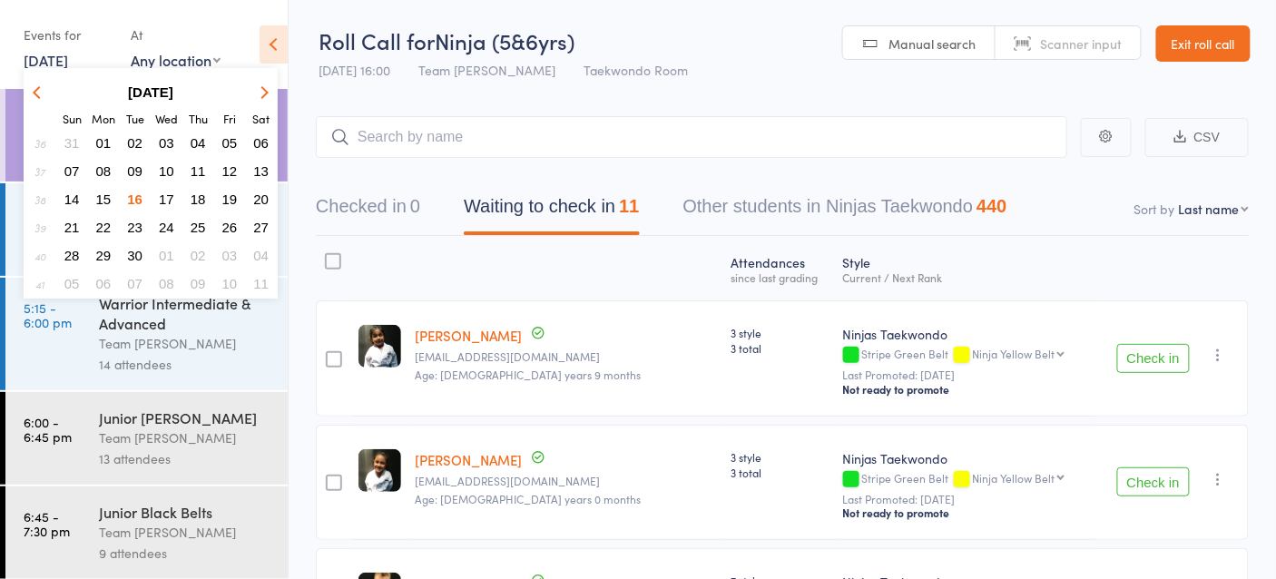
click at [133, 253] on span "30" at bounding box center [134, 255] width 15 height 15
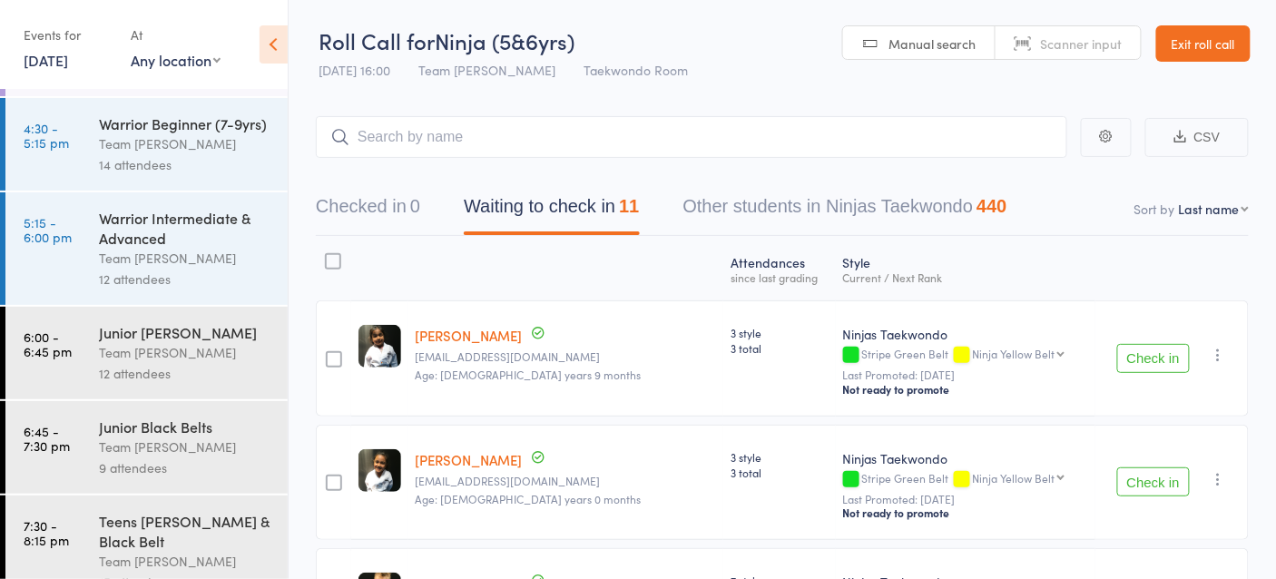
scroll to position [122, 0]
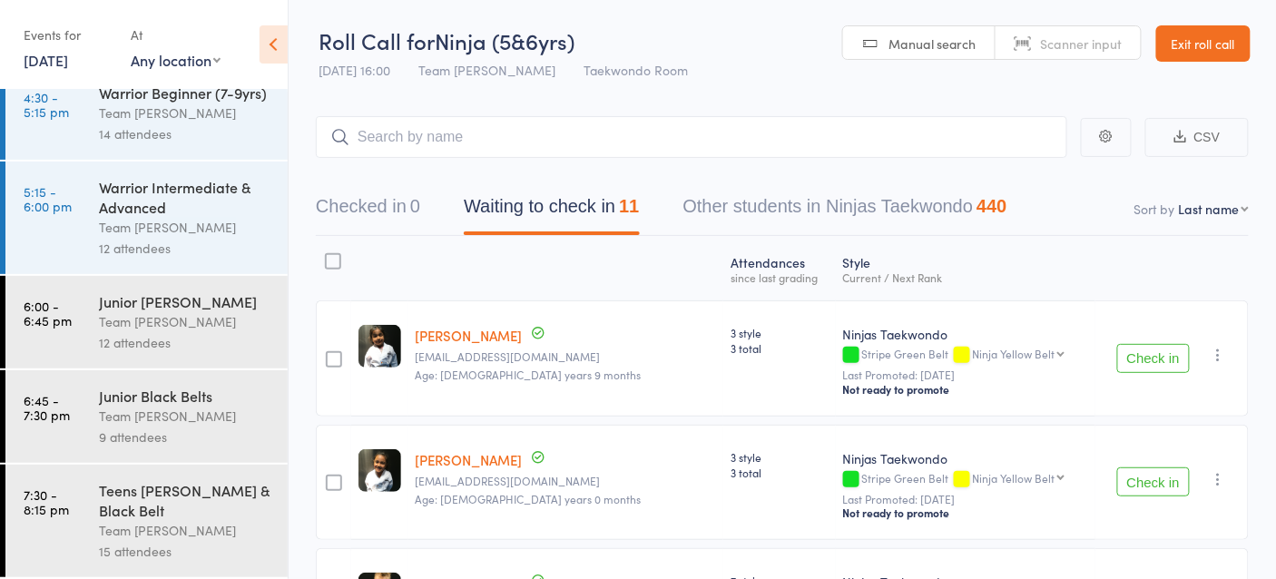
click at [133, 251] on div "12 attendees" at bounding box center [185, 248] width 173 height 21
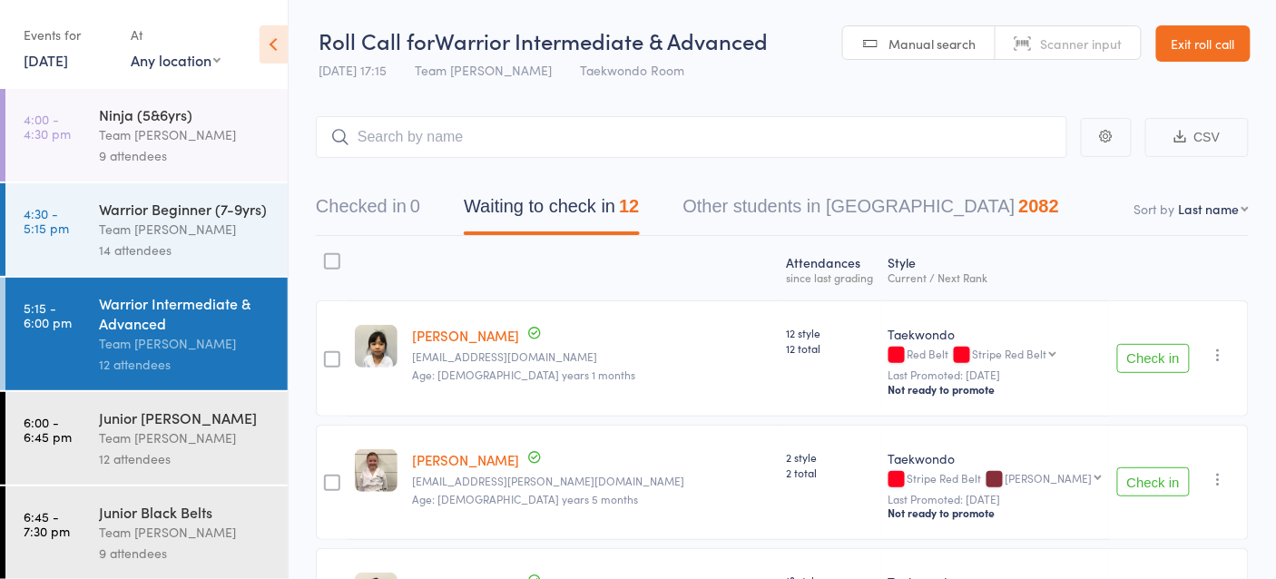
click at [41, 63] on link "30 Sep, 2025" at bounding box center [46, 60] width 44 height 20
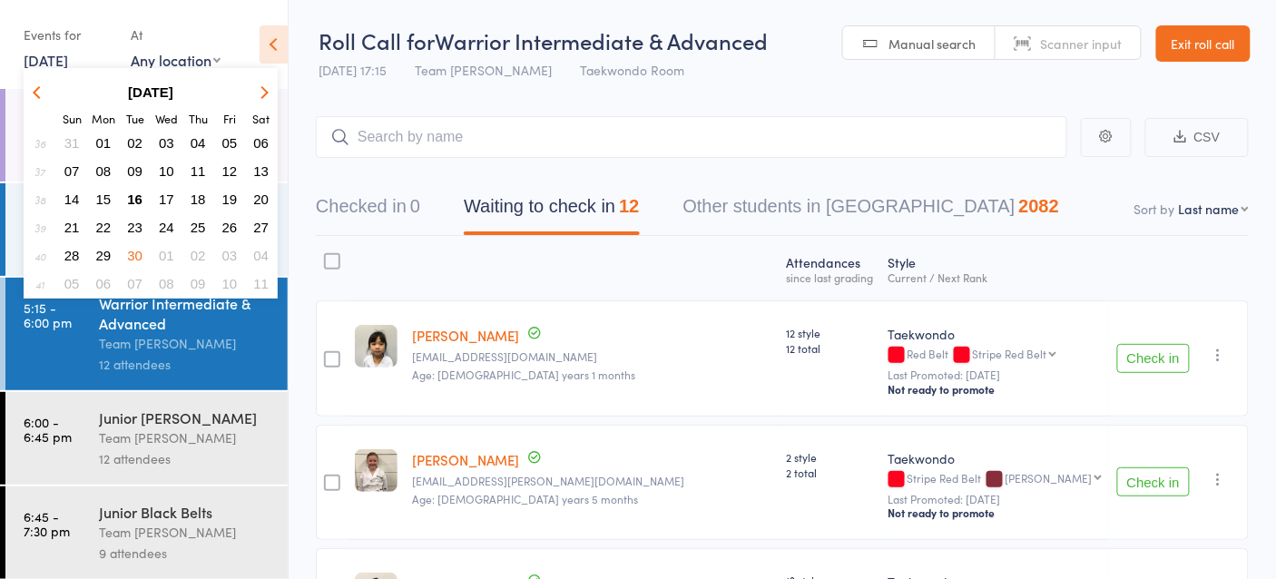
click at [166, 249] on span "01" at bounding box center [166, 255] width 15 height 15
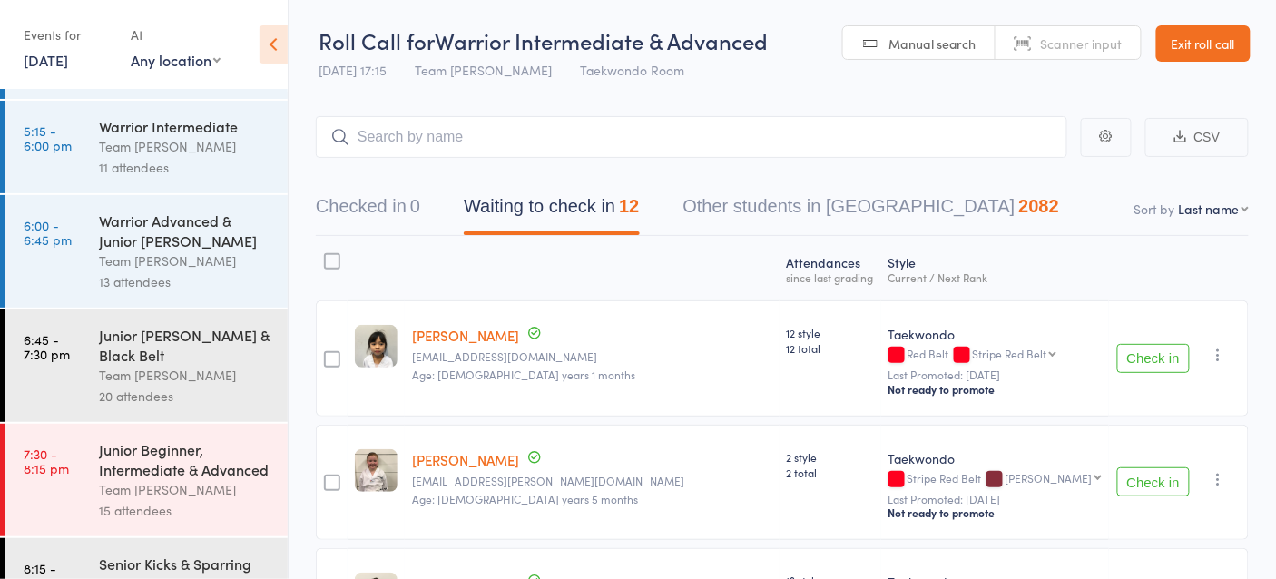
scroll to position [237, 0]
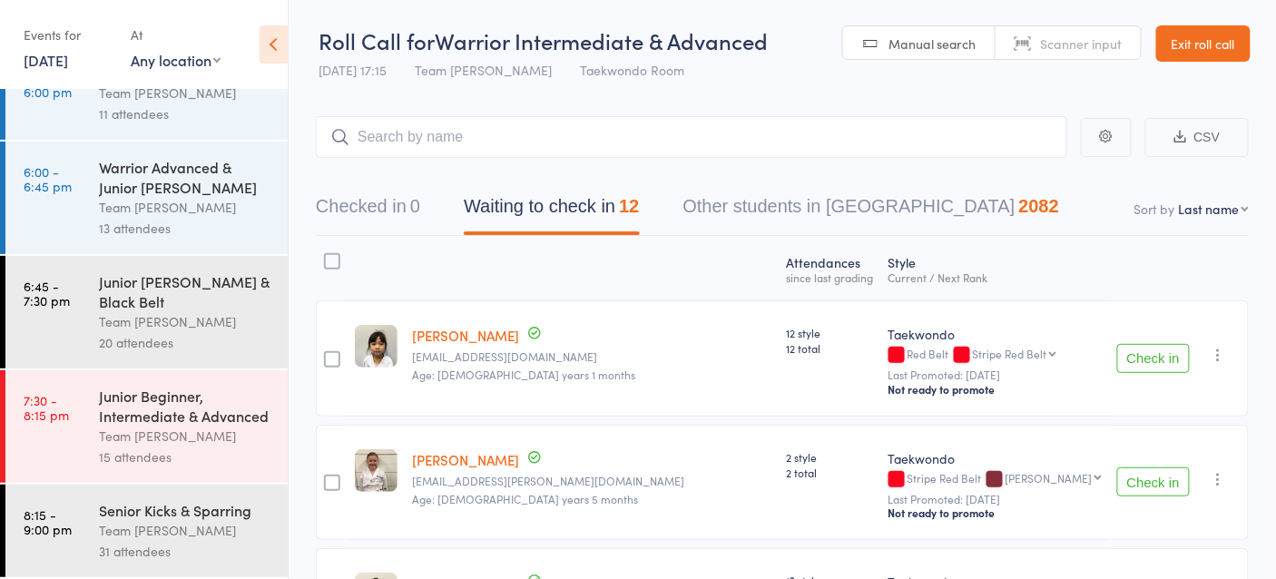
click at [55, 60] on link "1 Oct, 2025" at bounding box center [46, 60] width 44 height 20
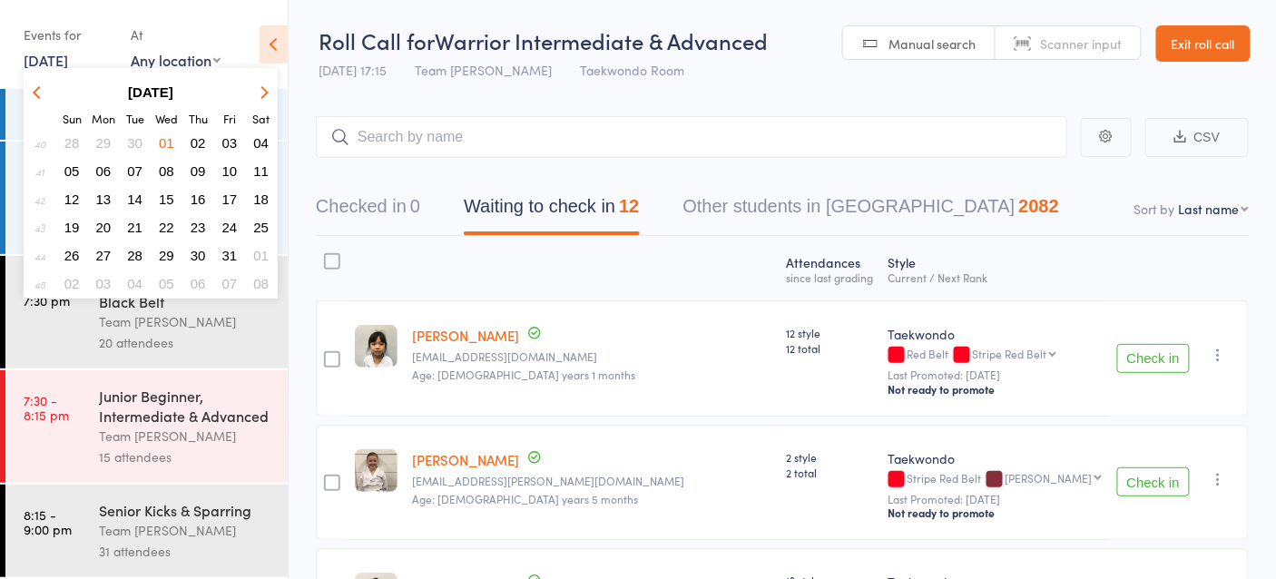
click at [196, 135] on span "02" at bounding box center [198, 142] width 15 height 15
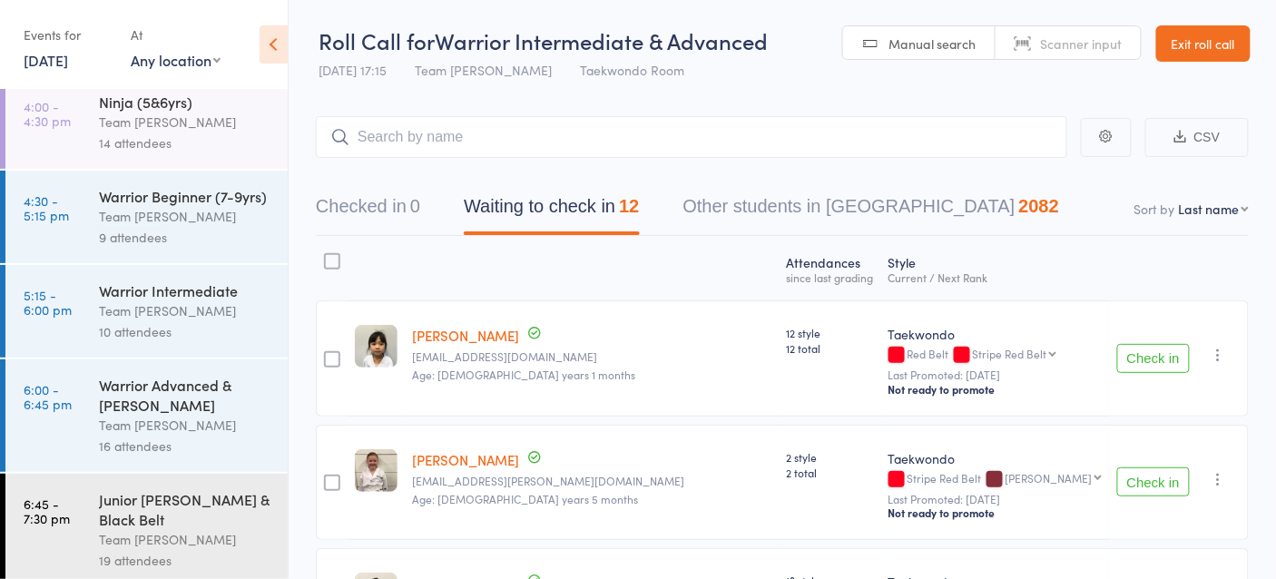
scroll to position [143, 0]
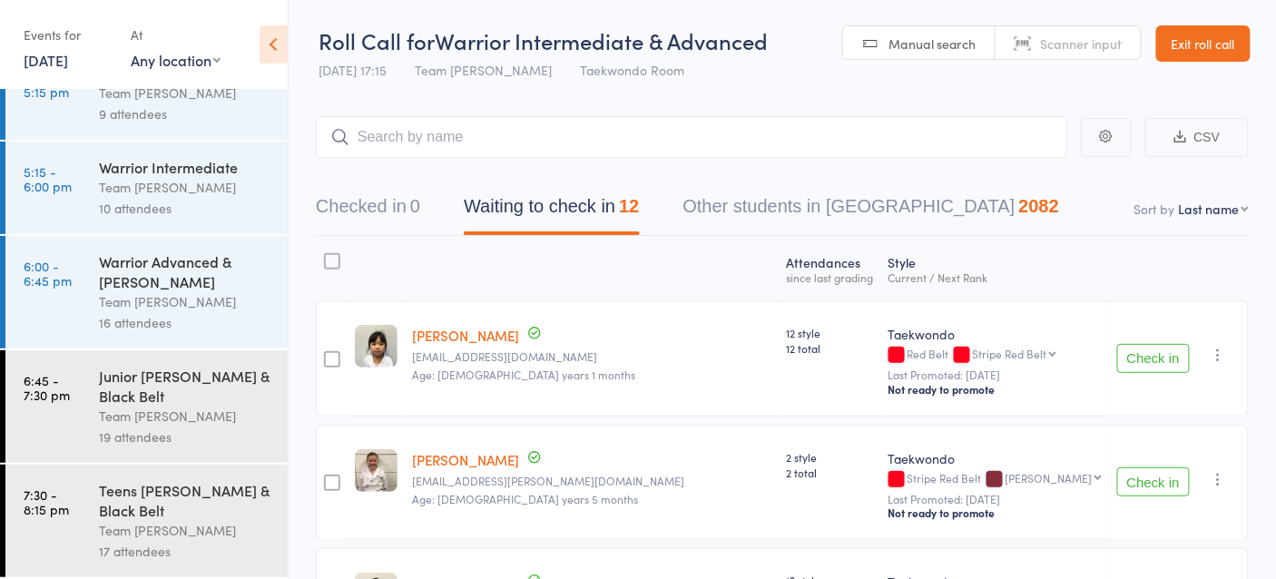
click at [45, 56] on link "2 Oct, 2025" at bounding box center [46, 60] width 44 height 20
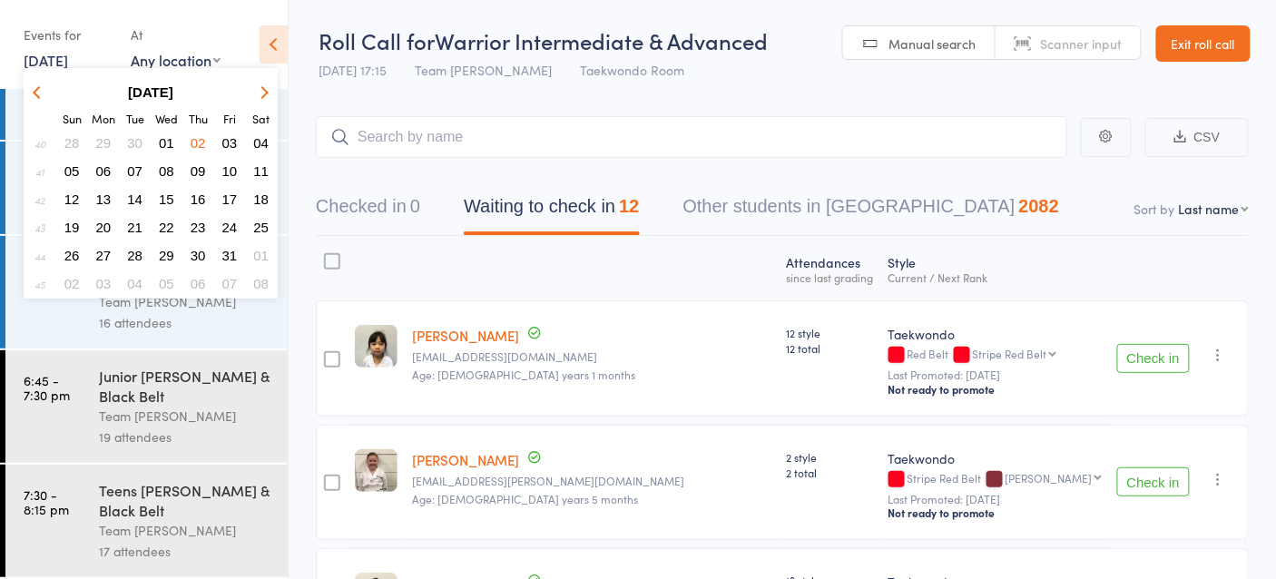
click at [233, 135] on span "03" at bounding box center [229, 142] width 15 height 15
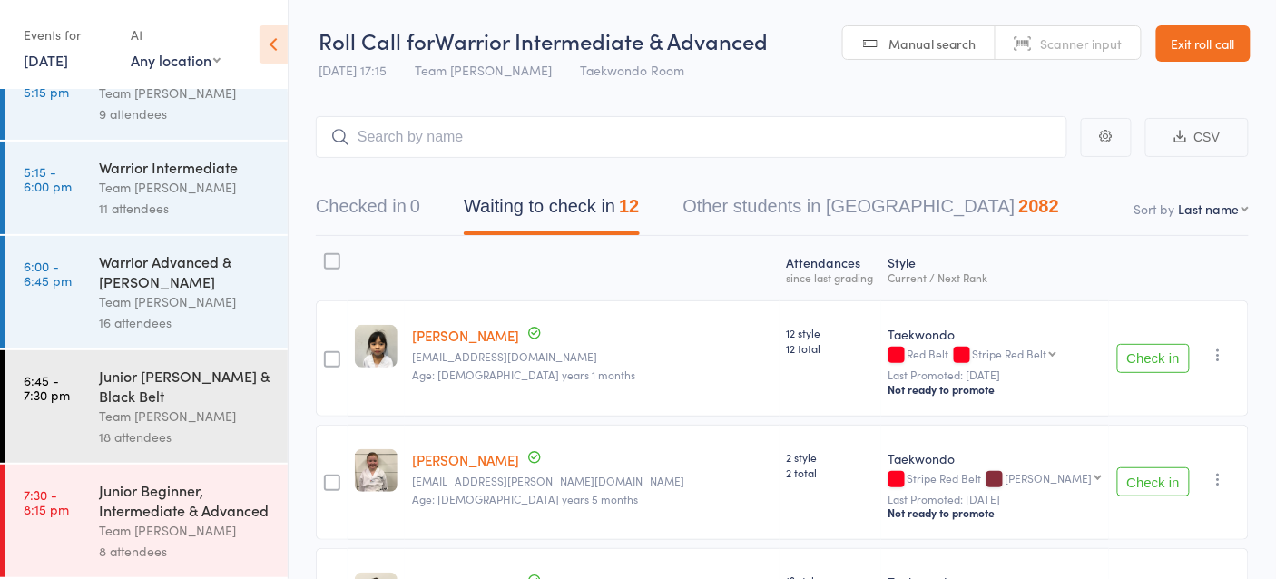
scroll to position [0, 0]
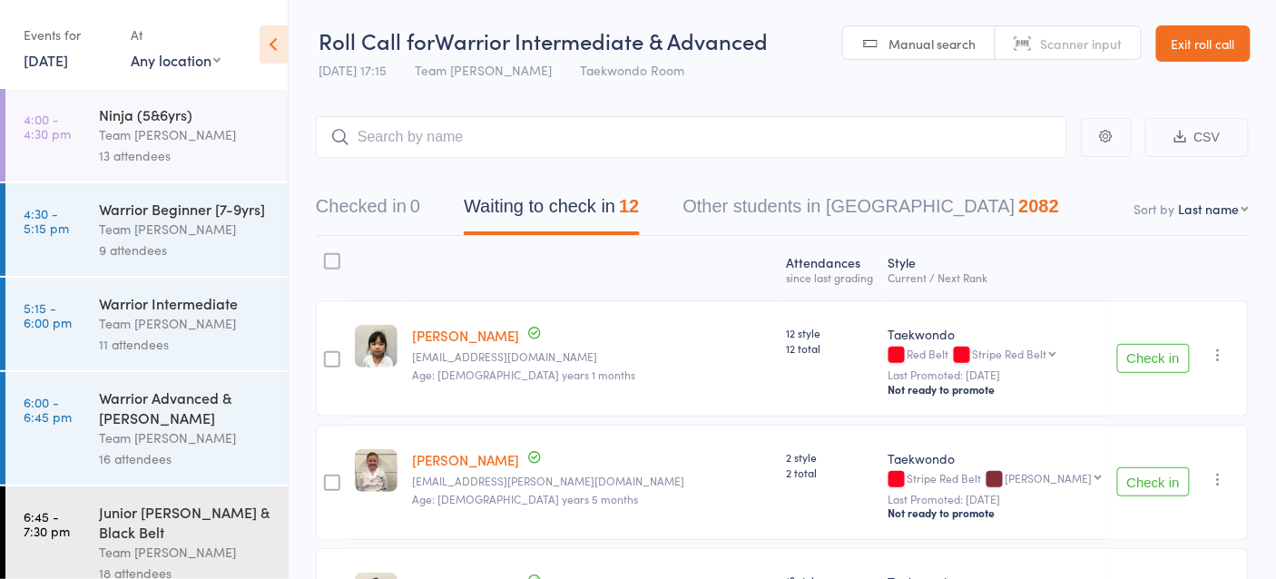
click at [64, 60] on link "3 Oct, 2025" at bounding box center [46, 60] width 44 height 20
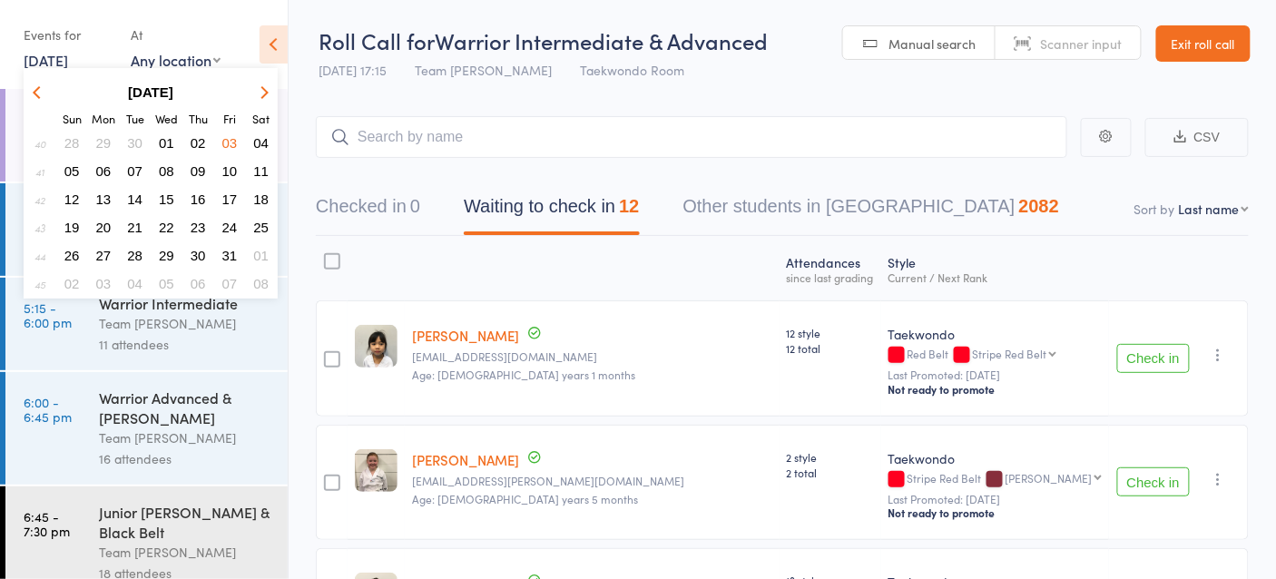
click at [261, 141] on span "04" at bounding box center [260, 142] width 15 height 15
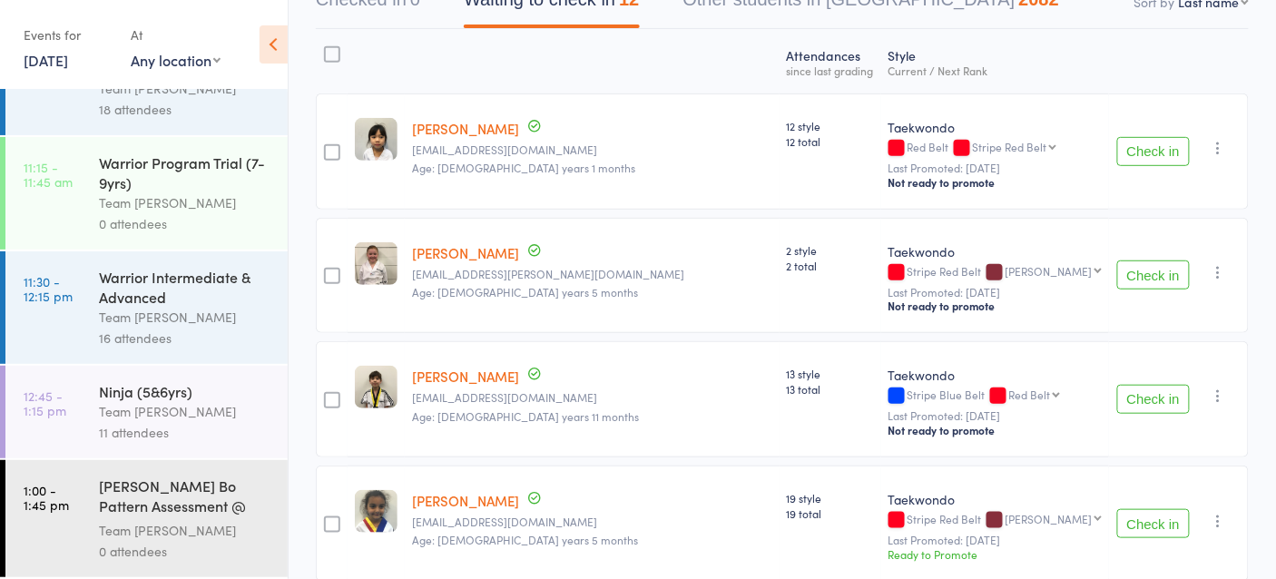
scroll to position [224, 0]
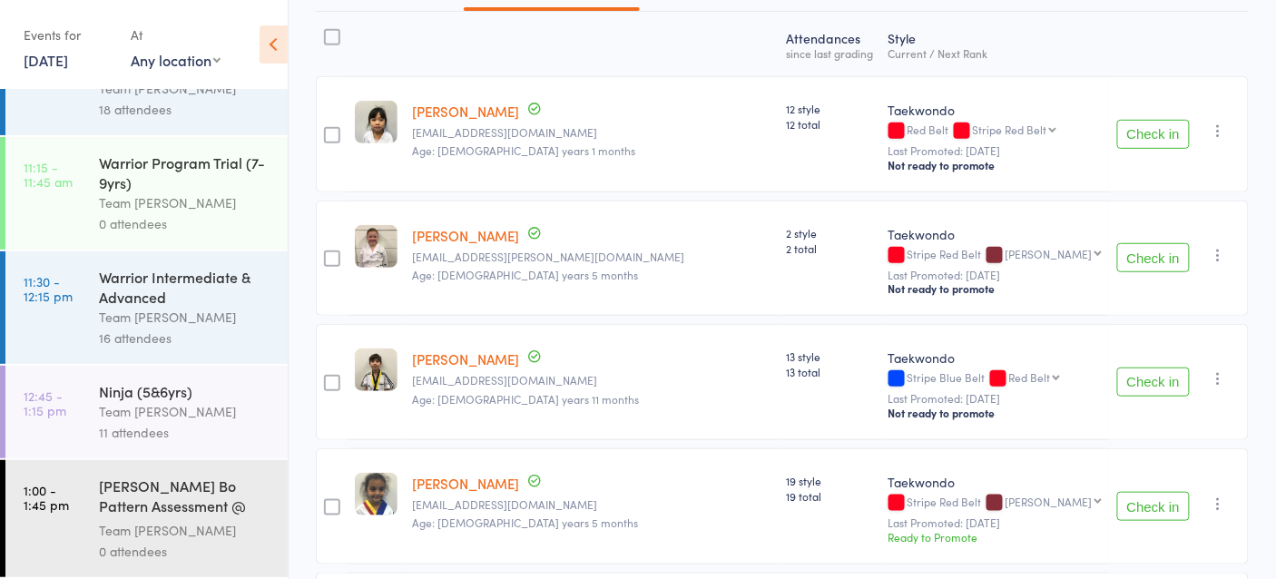
click at [27, 56] on link "4 Oct, 2025" at bounding box center [46, 60] width 44 height 20
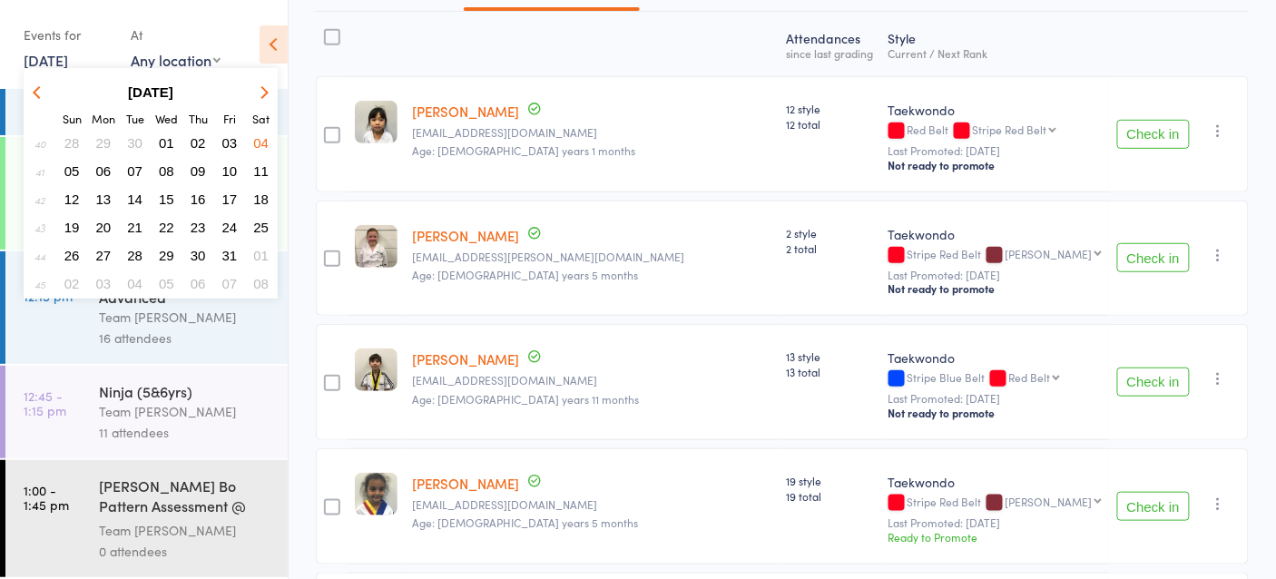
click at [322, 265] on div at bounding box center [332, 259] width 32 height 116
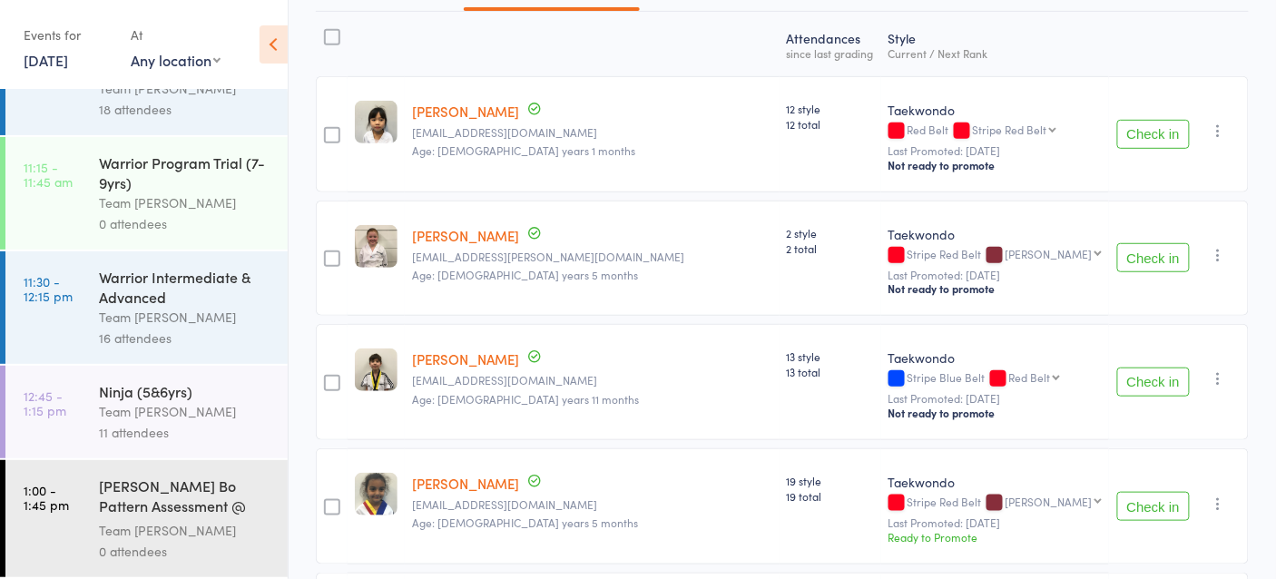
scroll to position [0, 0]
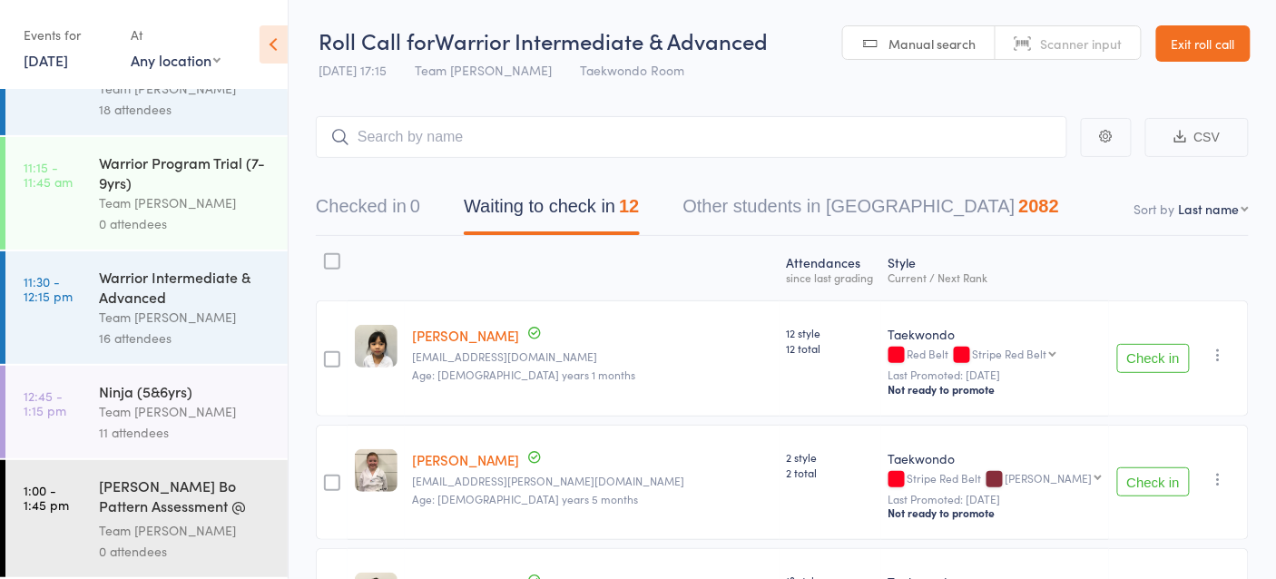
click at [1204, 38] on link "Exit roll call" at bounding box center [1203, 43] width 94 height 36
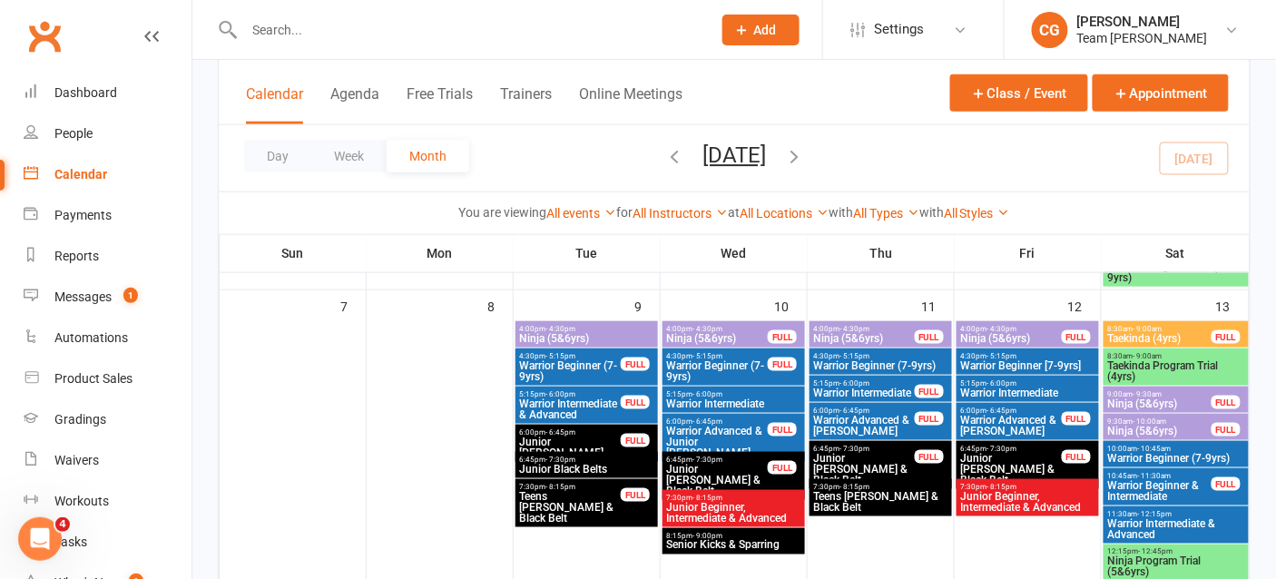
scroll to position [404, 0]
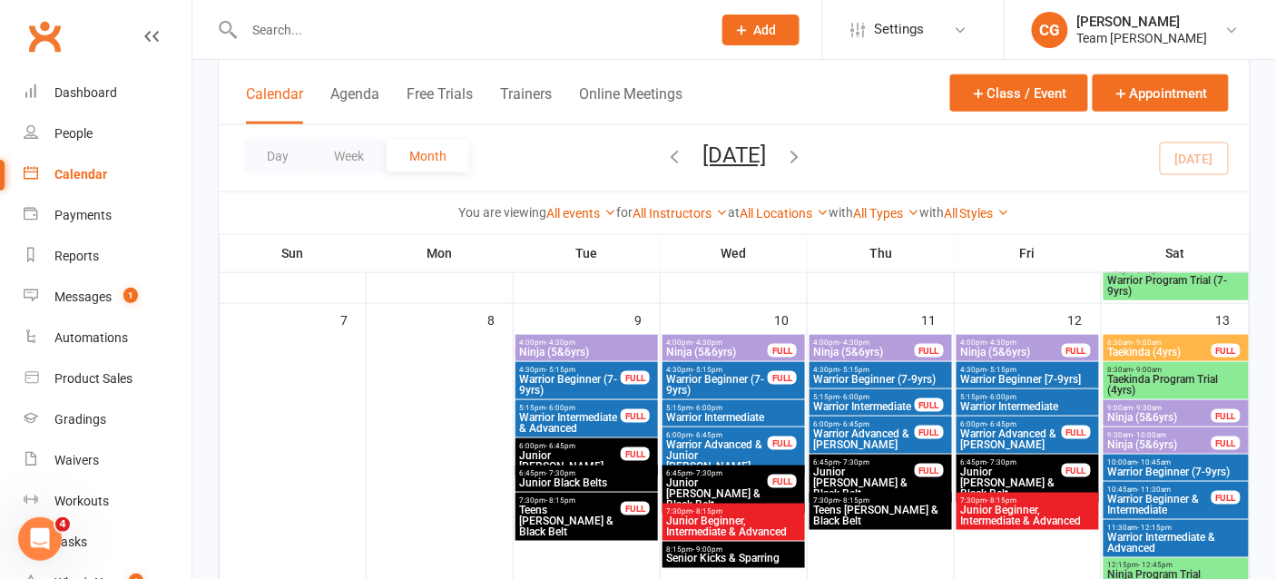
click at [1156, 467] on span "Warrior Beginner (7-9yrs)" at bounding box center [1176, 472] width 138 height 11
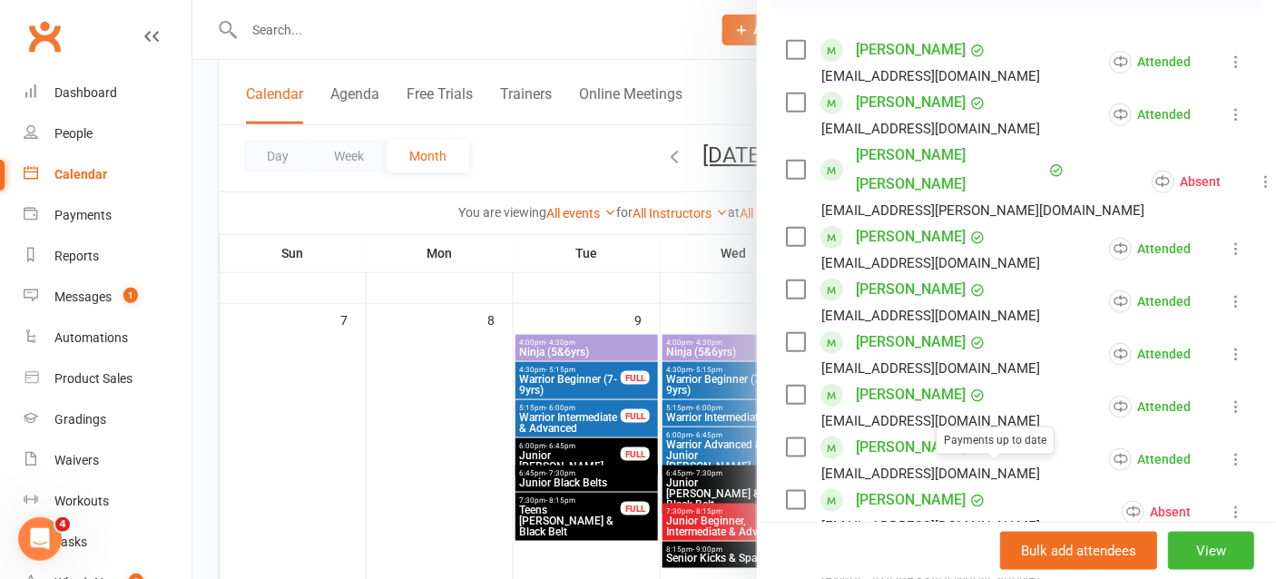
scroll to position [0, 0]
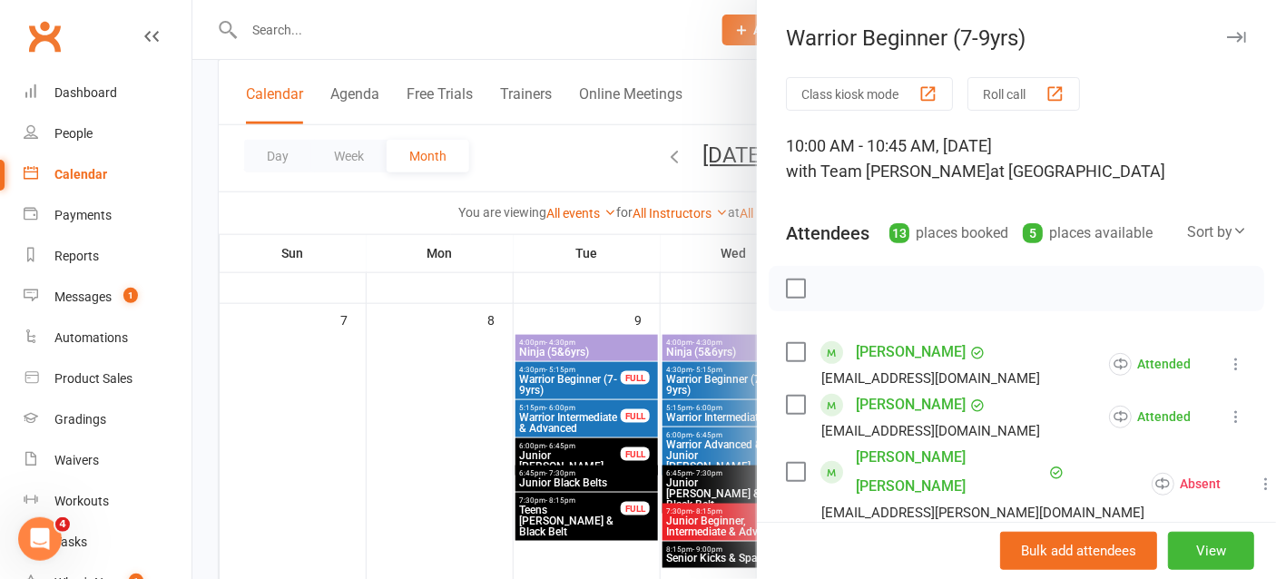
click at [993, 88] on button "Roll call" at bounding box center [1024, 94] width 113 height 34
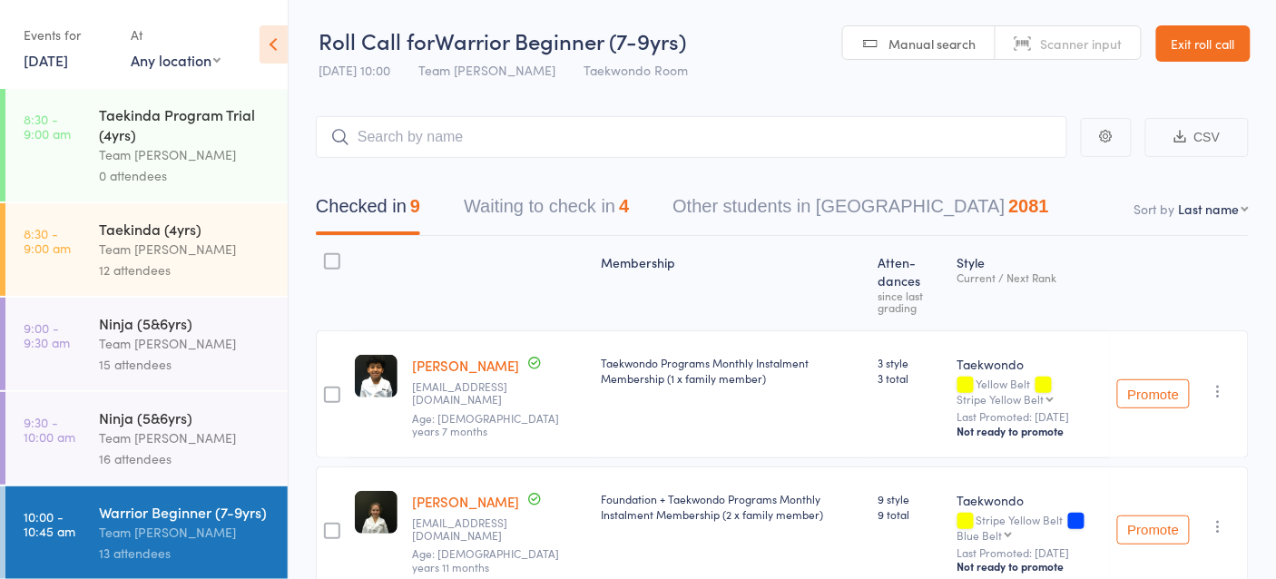
click at [1195, 206] on select "First name Last name Birthday today? Behind on payments? Check in time Next pay…" at bounding box center [1214, 209] width 70 height 18
select select "10"
click at [1179, 200] on select "First name Last name Birthday today? Behind on payments? Check in time Next pay…" at bounding box center [1214, 209] width 70 height 18
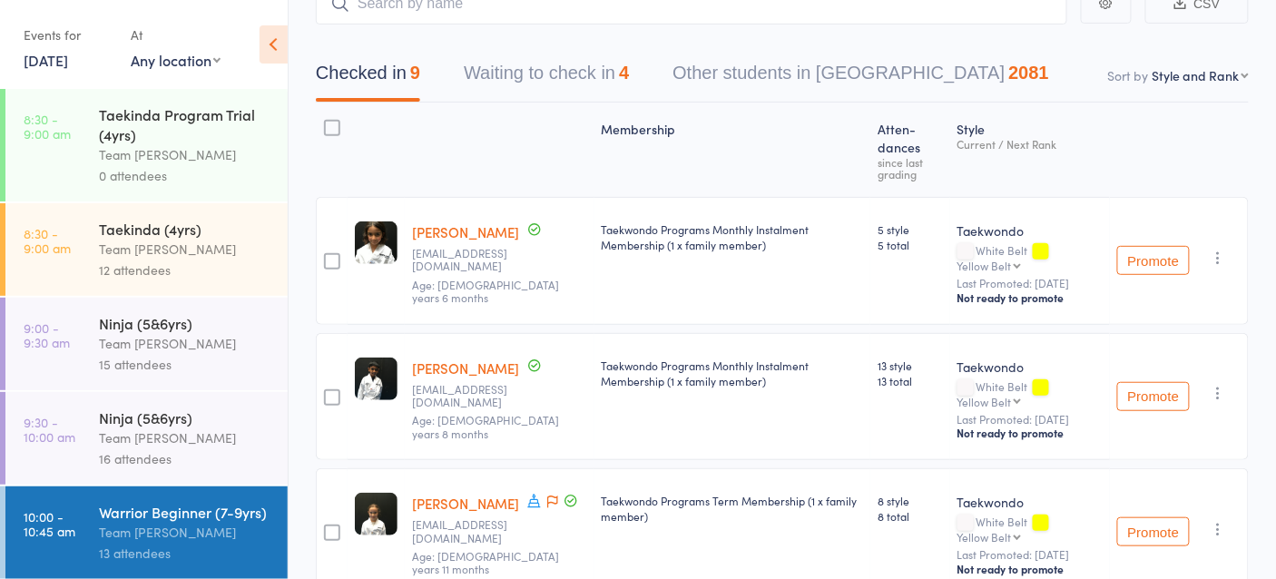
scroll to position [152, 0]
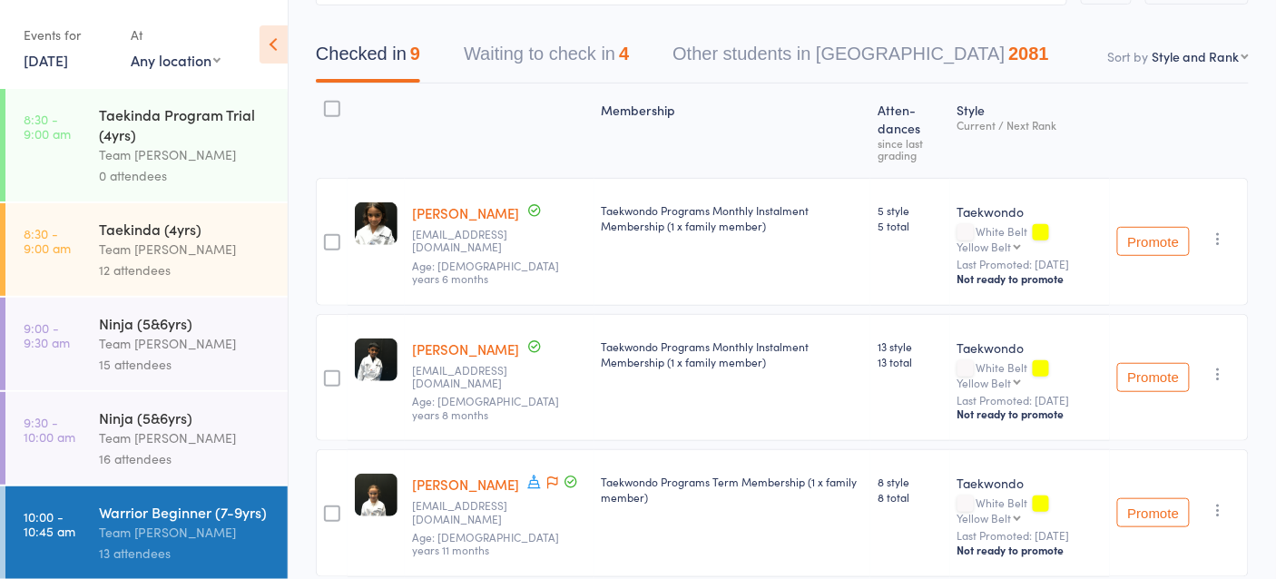
click at [42, 60] on link "13 Sep, 2025" at bounding box center [46, 60] width 44 height 20
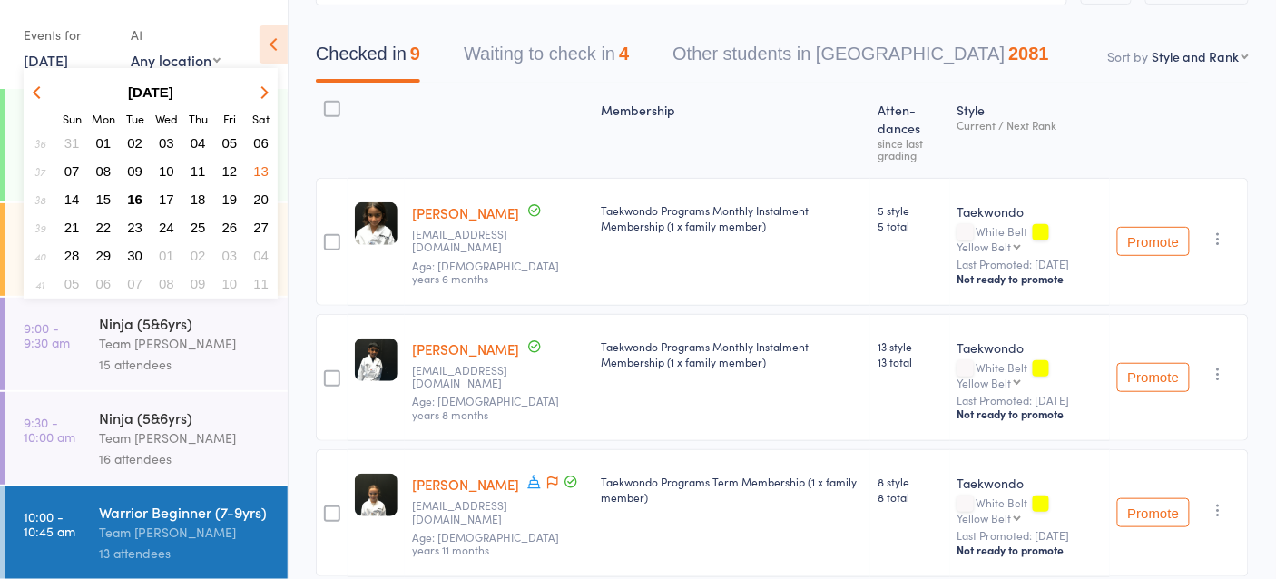
click at [261, 198] on span "20" at bounding box center [260, 199] width 15 height 15
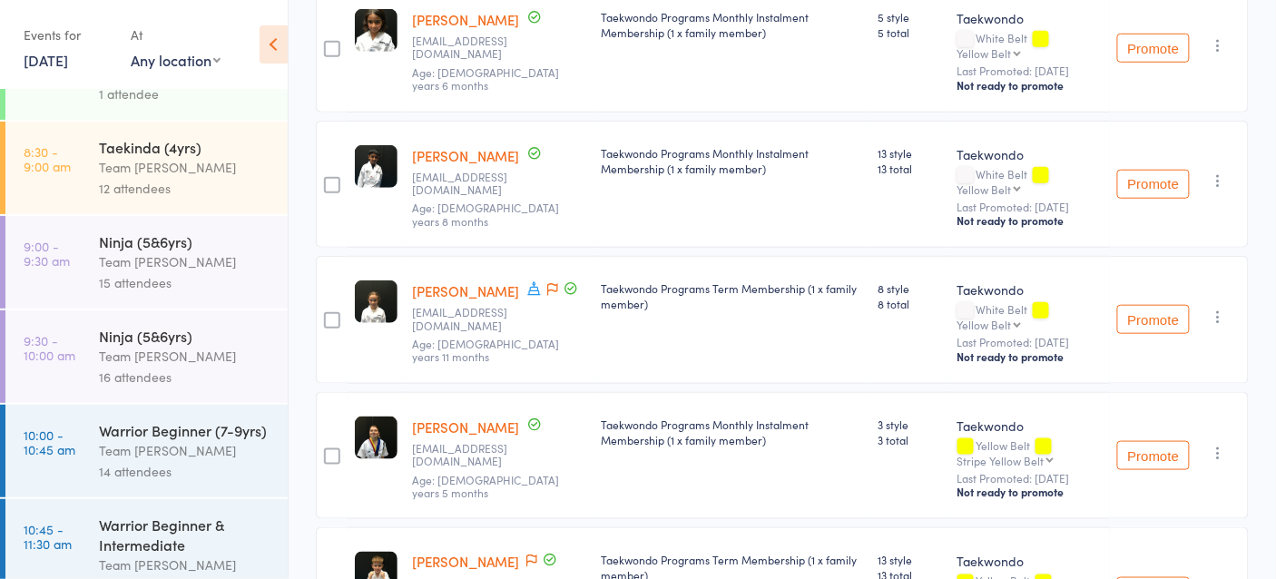
scroll to position [133, 0]
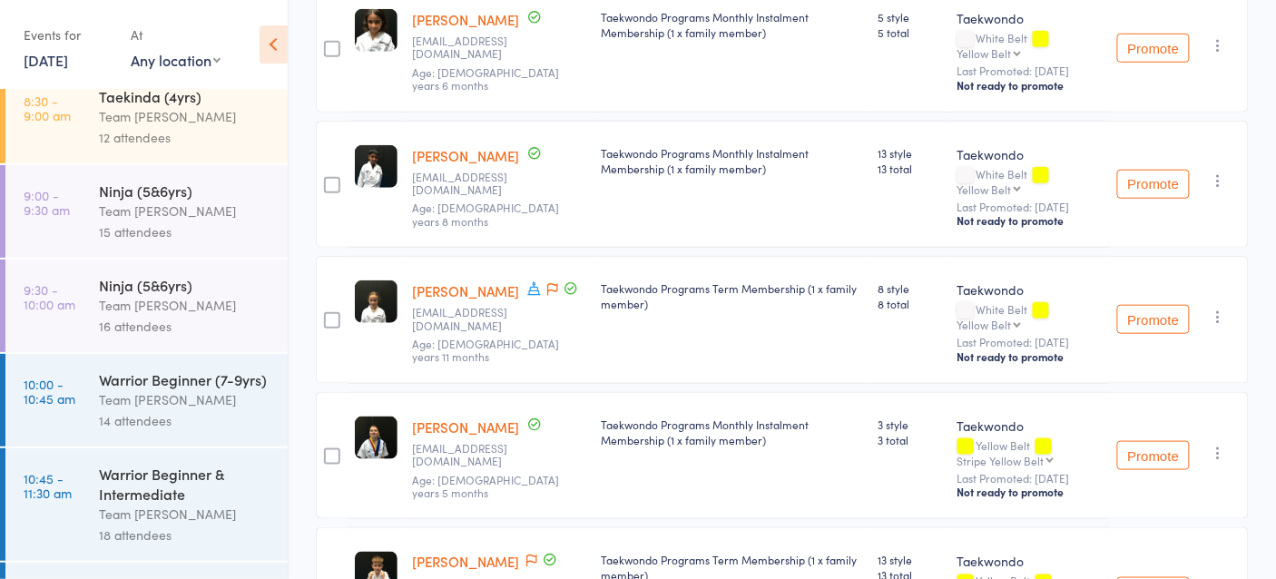
click at [80, 397] on link "10:00 - 10:45 am Warrior Beginner (7-9yrs) Team Carlo Preston 14 attendees" at bounding box center [146, 400] width 282 height 93
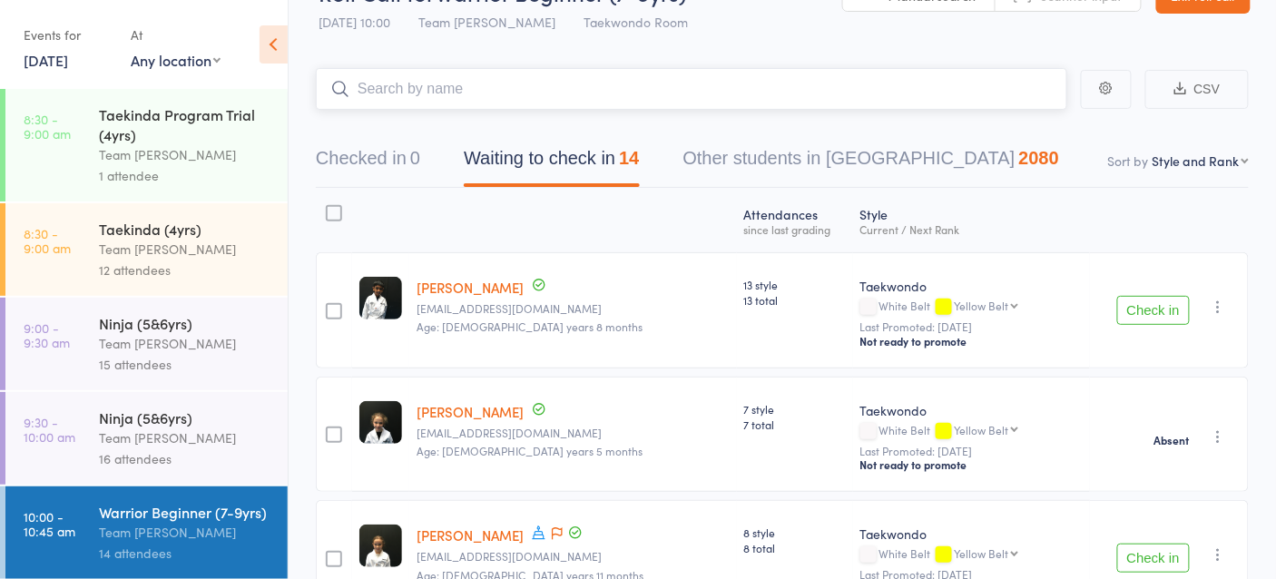
scroll to position [52, 0]
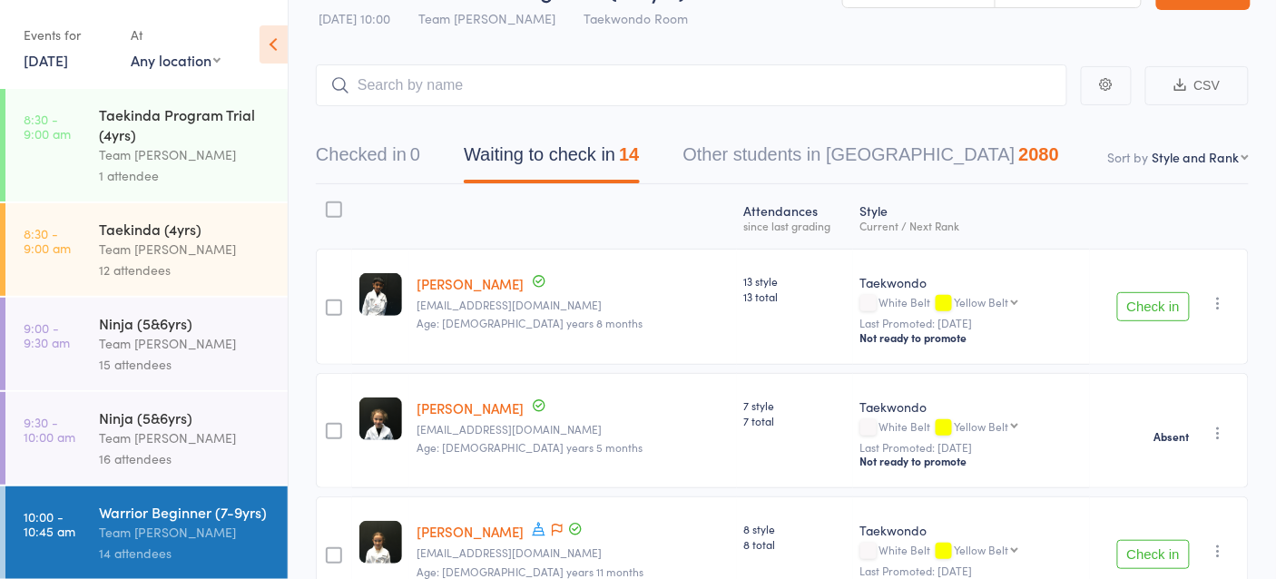
click at [1194, 161] on select "First name Last name Birthday today? Behind on payments? Check in time Next pay…" at bounding box center [1201, 157] width 96 height 18
click at [1154, 148] on select "First name Last name Birthday today? Behind on payments? Check in time Next pay…" at bounding box center [1201, 157] width 96 height 18
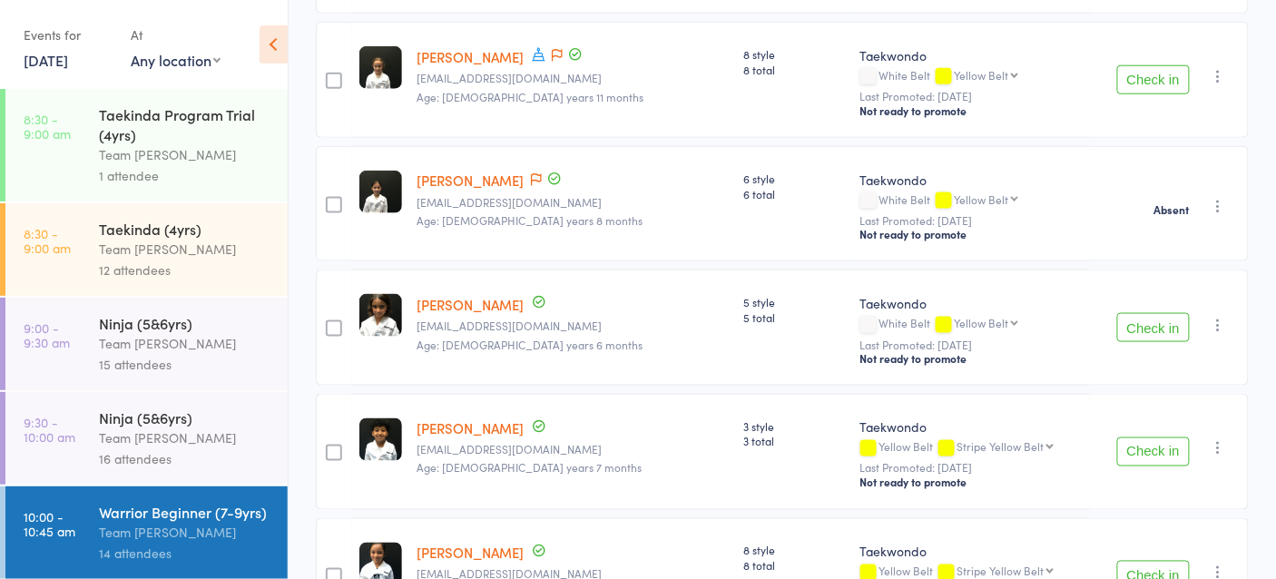
scroll to position [529, 0]
